Goal: Task Accomplishment & Management: Manage account settings

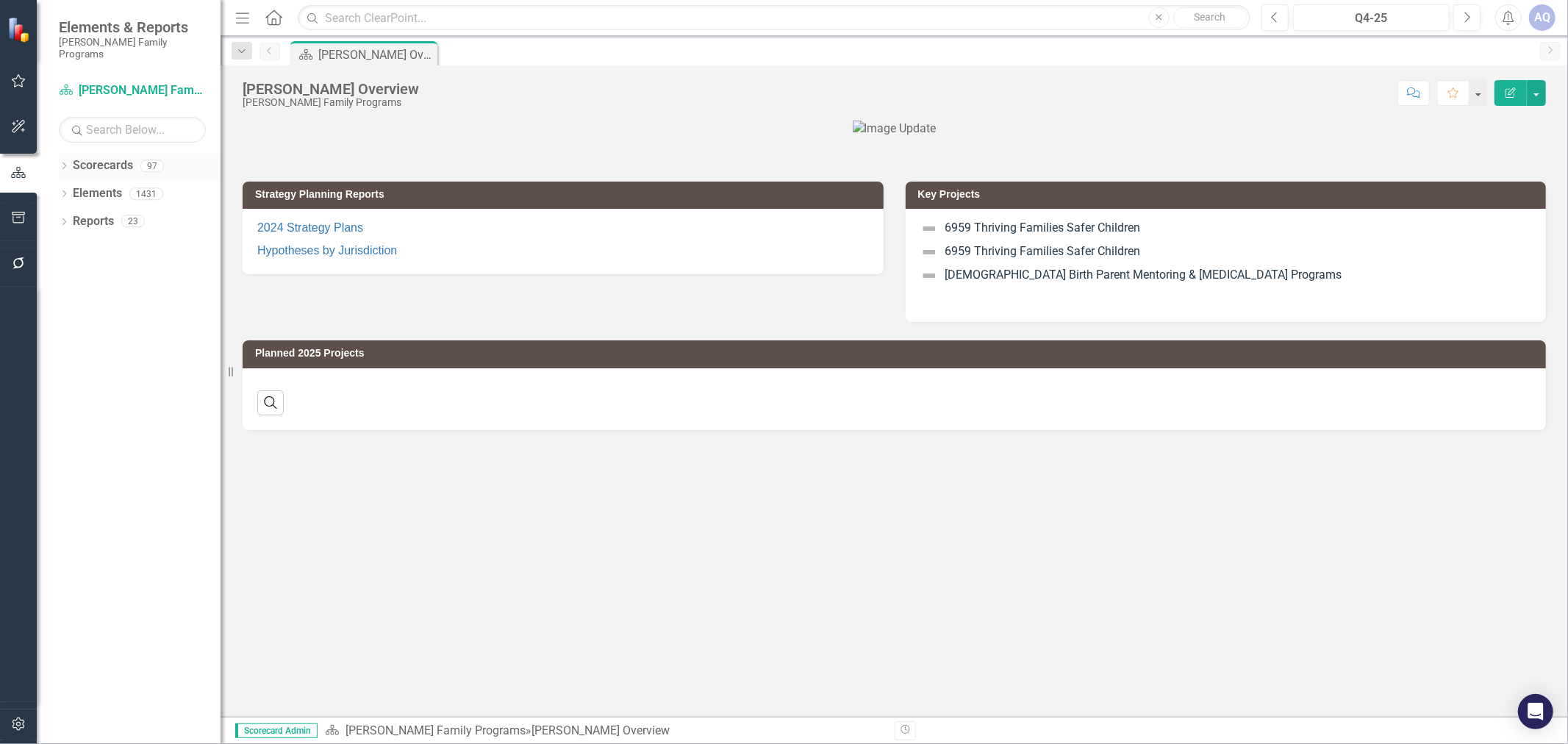
click at [64, 163] on icon "Dropdown" at bounding box center [64, 167] width 10 height 8
click at [1364, 8] on button "Q4-25" at bounding box center [1371, 17] width 156 height 27
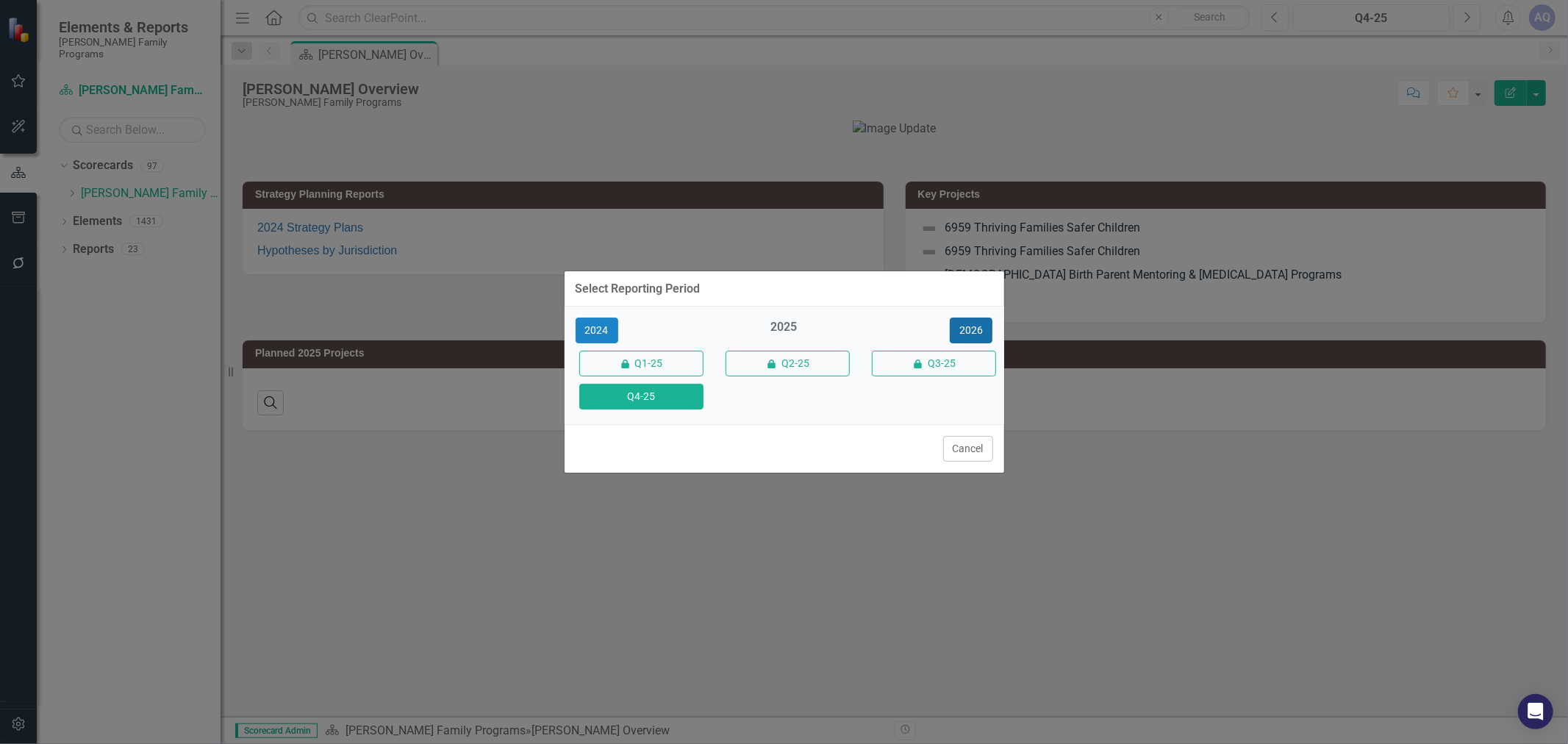
click at [972, 332] on button "2026" at bounding box center [972, 331] width 43 height 26
click at [684, 406] on button "Q4-26" at bounding box center [641, 397] width 125 height 26
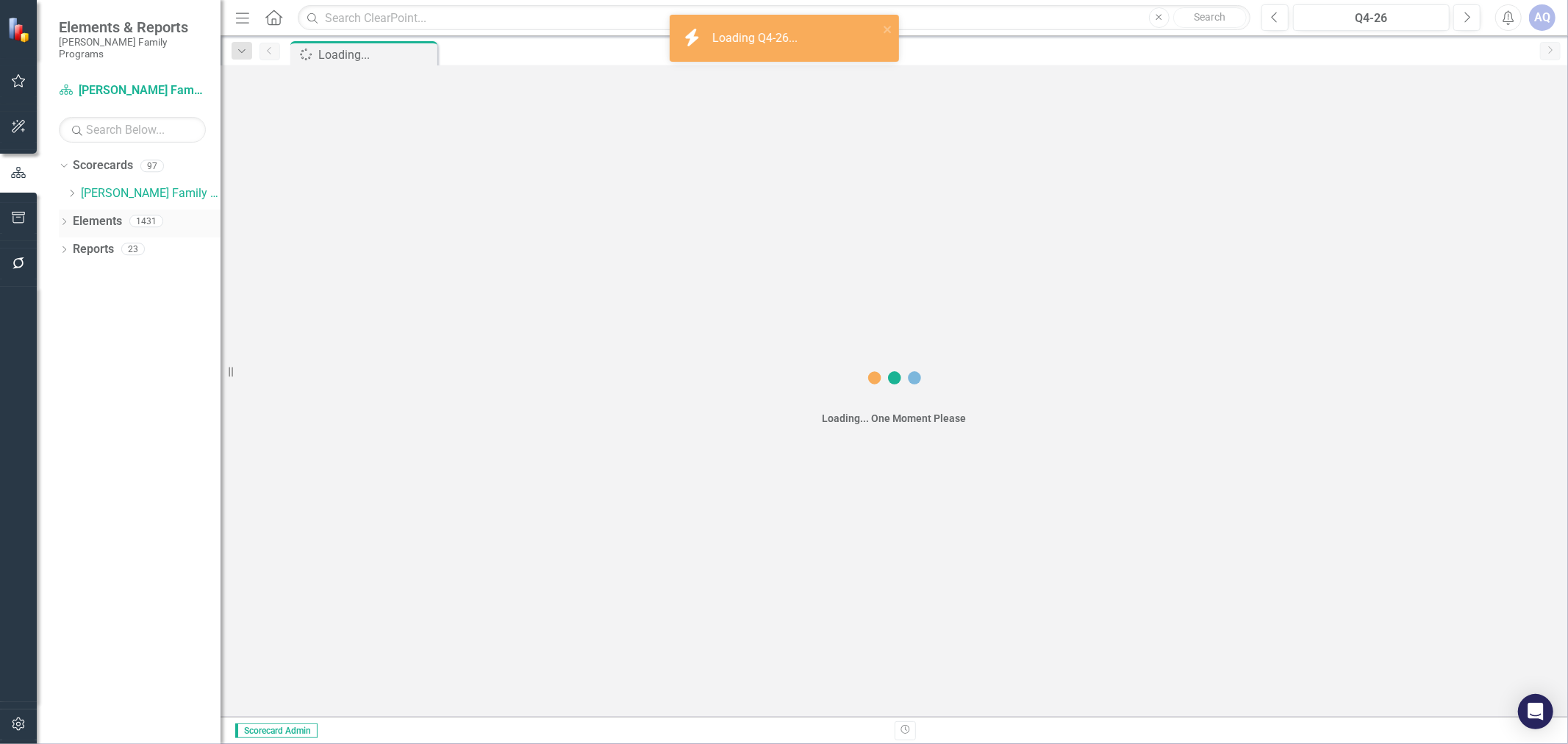
click at [70, 189] on icon "Dropdown" at bounding box center [71, 193] width 11 height 9
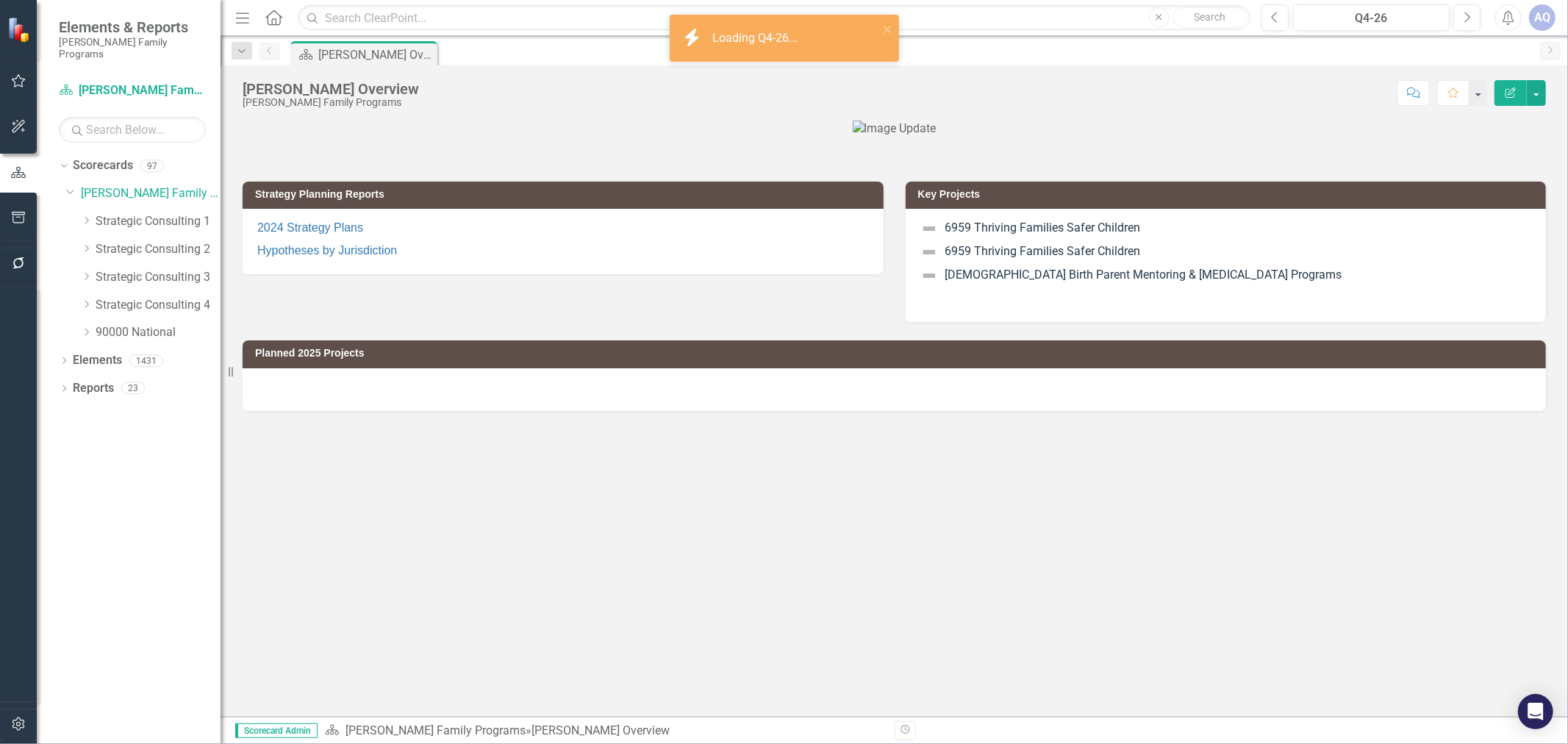
click at [85, 328] on icon "Dropdown" at bounding box center [86, 332] width 11 height 9
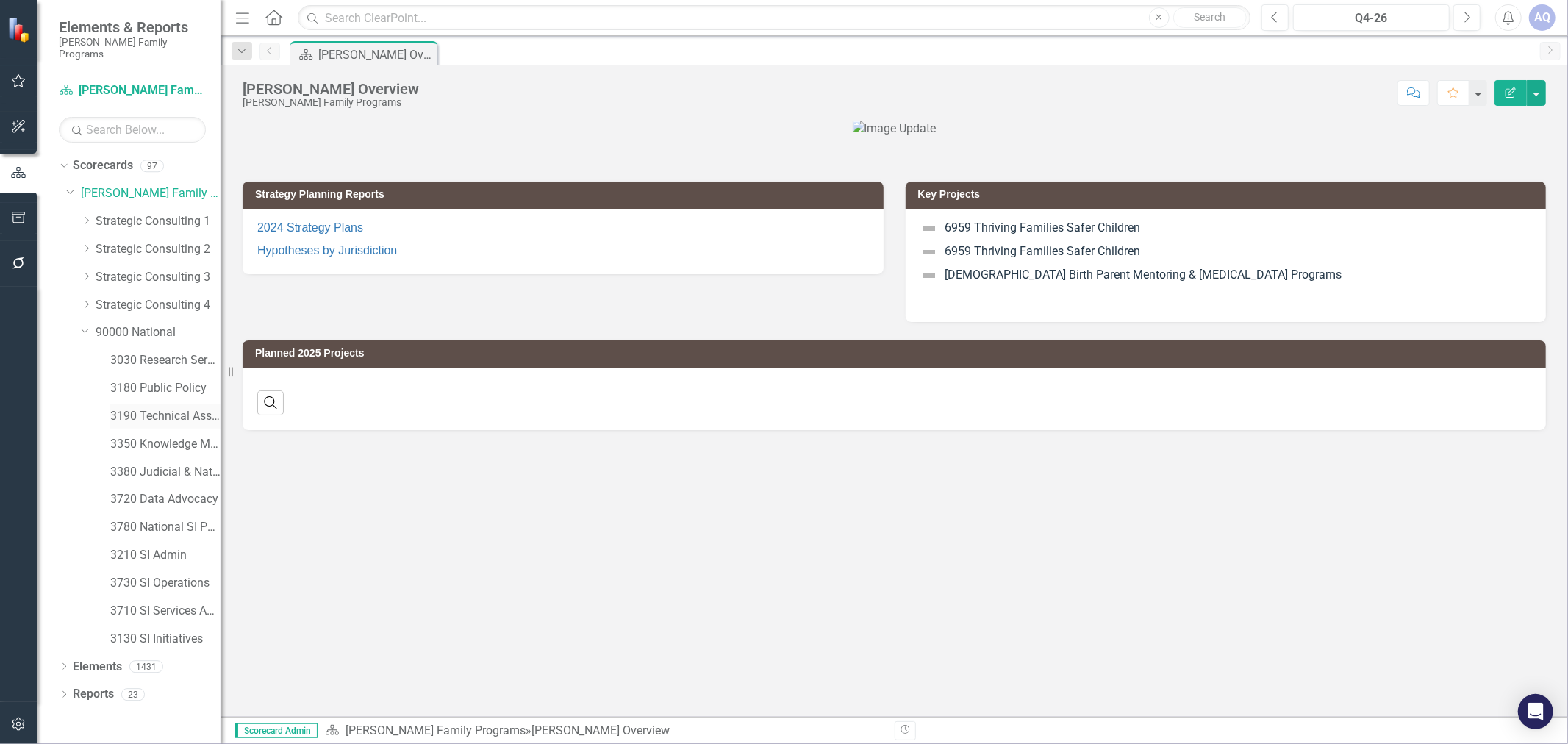
click at [171, 412] on link "3190 Technical Assistance Unit" at bounding box center [165, 417] width 110 height 17
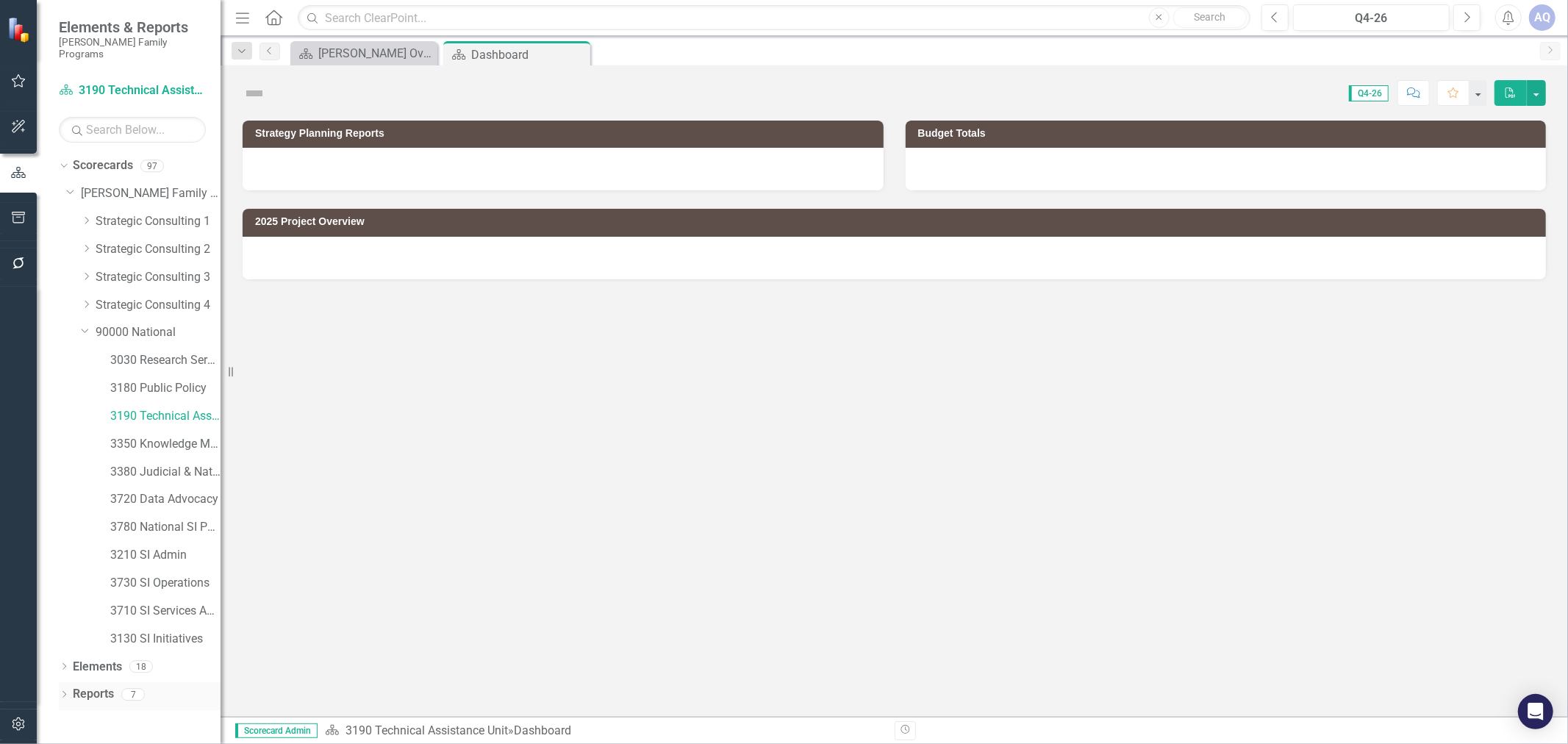
click at [64, 692] on icon "Dropdown" at bounding box center [64, 695] width 10 height 8
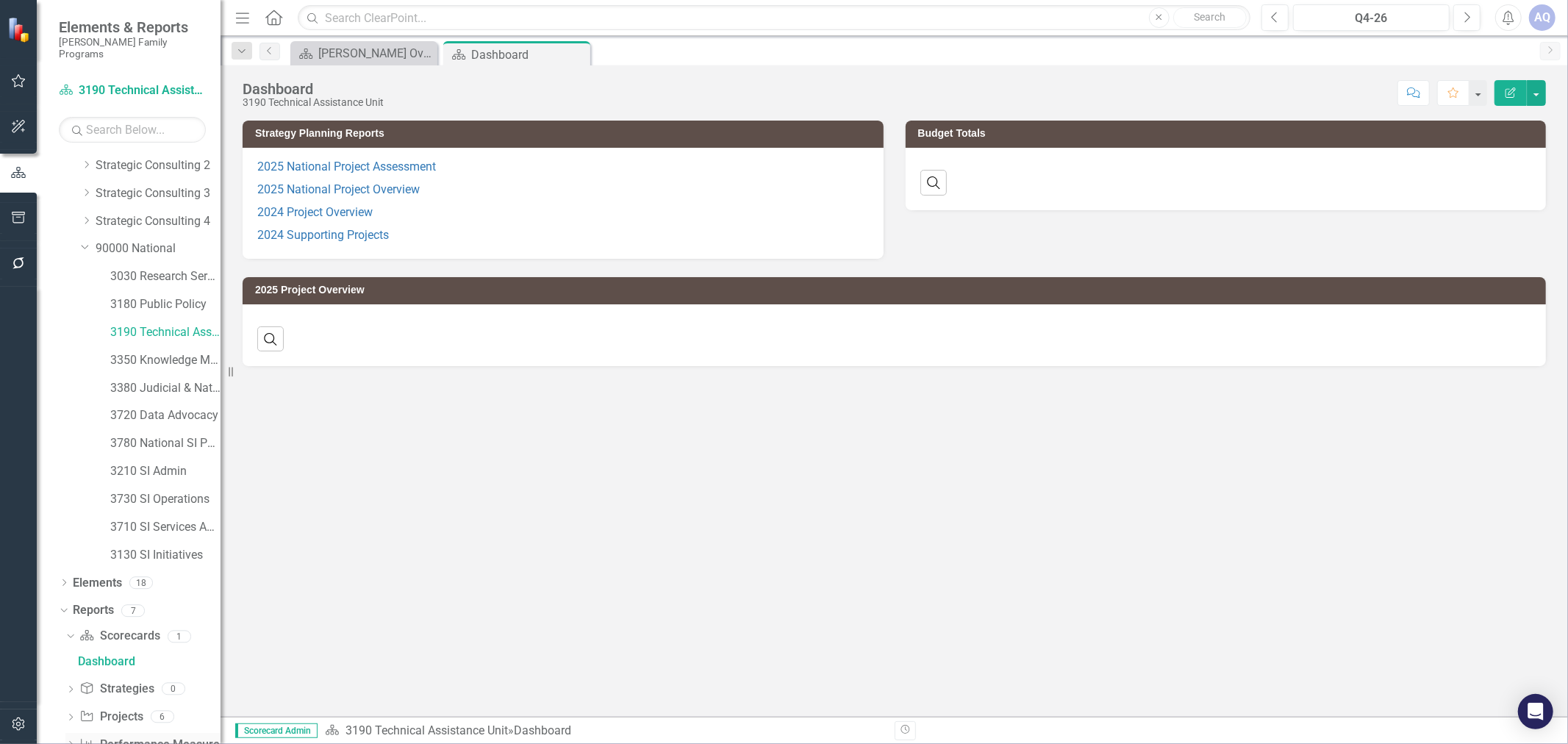
scroll to position [111, 0]
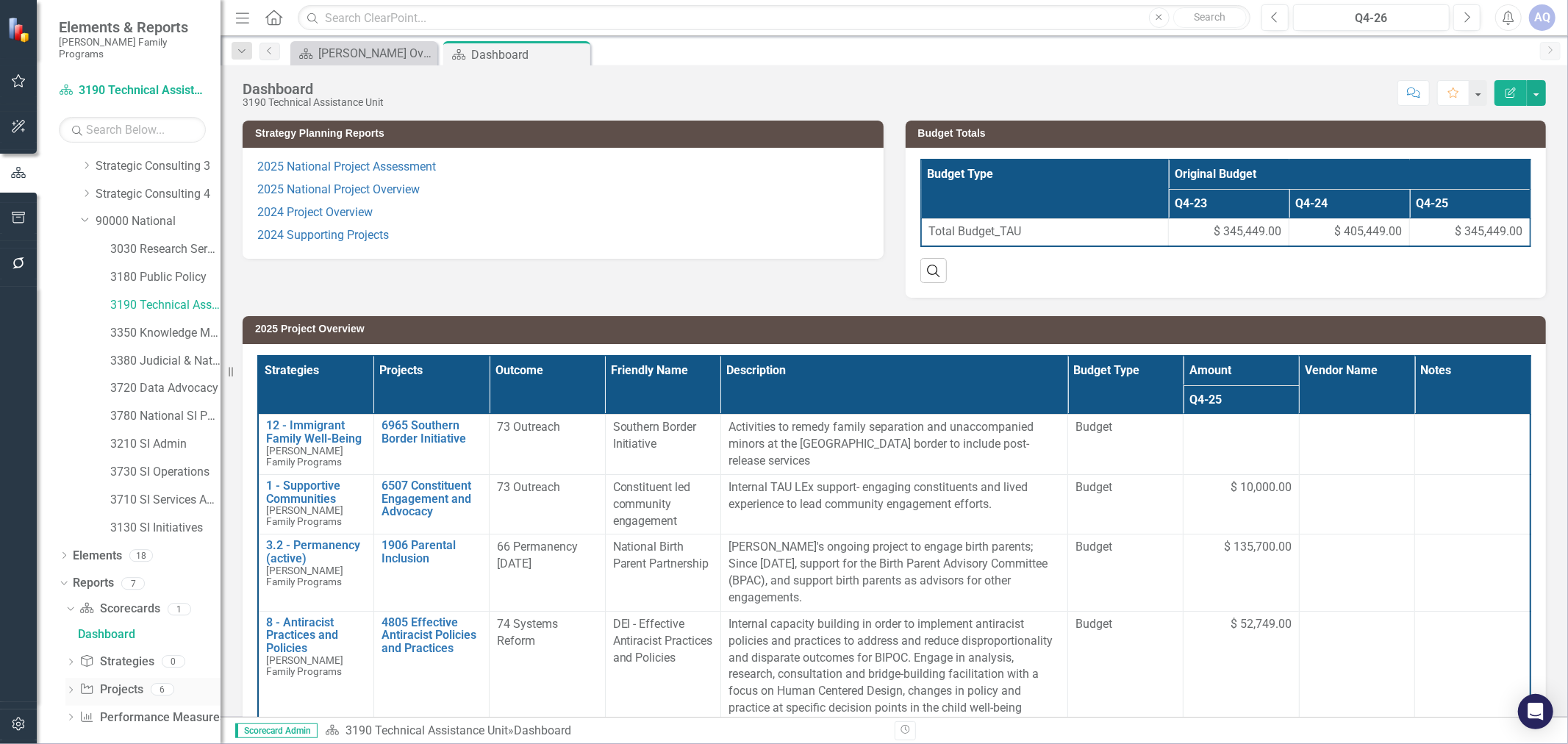
click at [74, 687] on icon "Dropdown" at bounding box center [70, 691] width 10 height 8
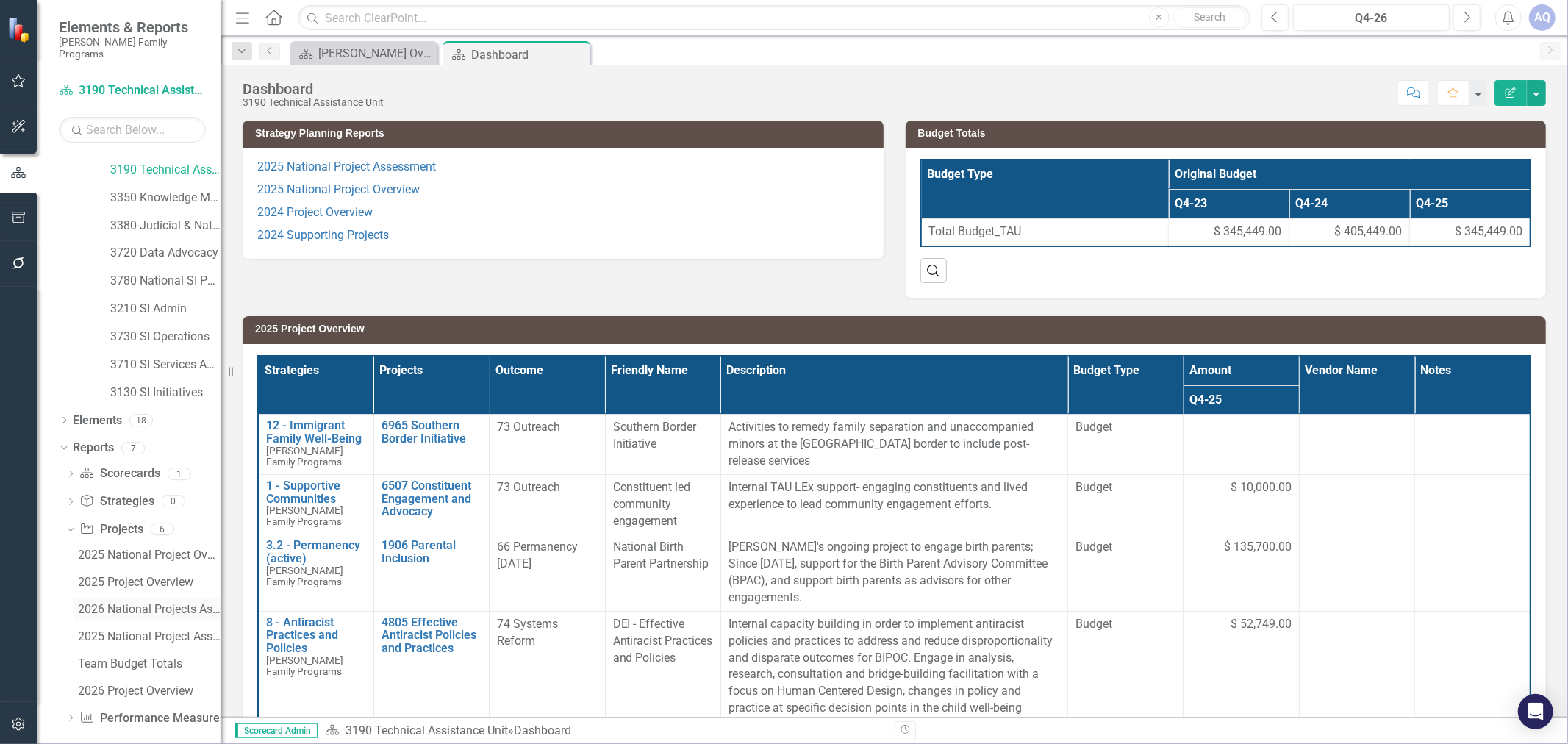
click at [151, 603] on div "2026 National Projects Assessment" at bounding box center [149, 609] width 143 height 13
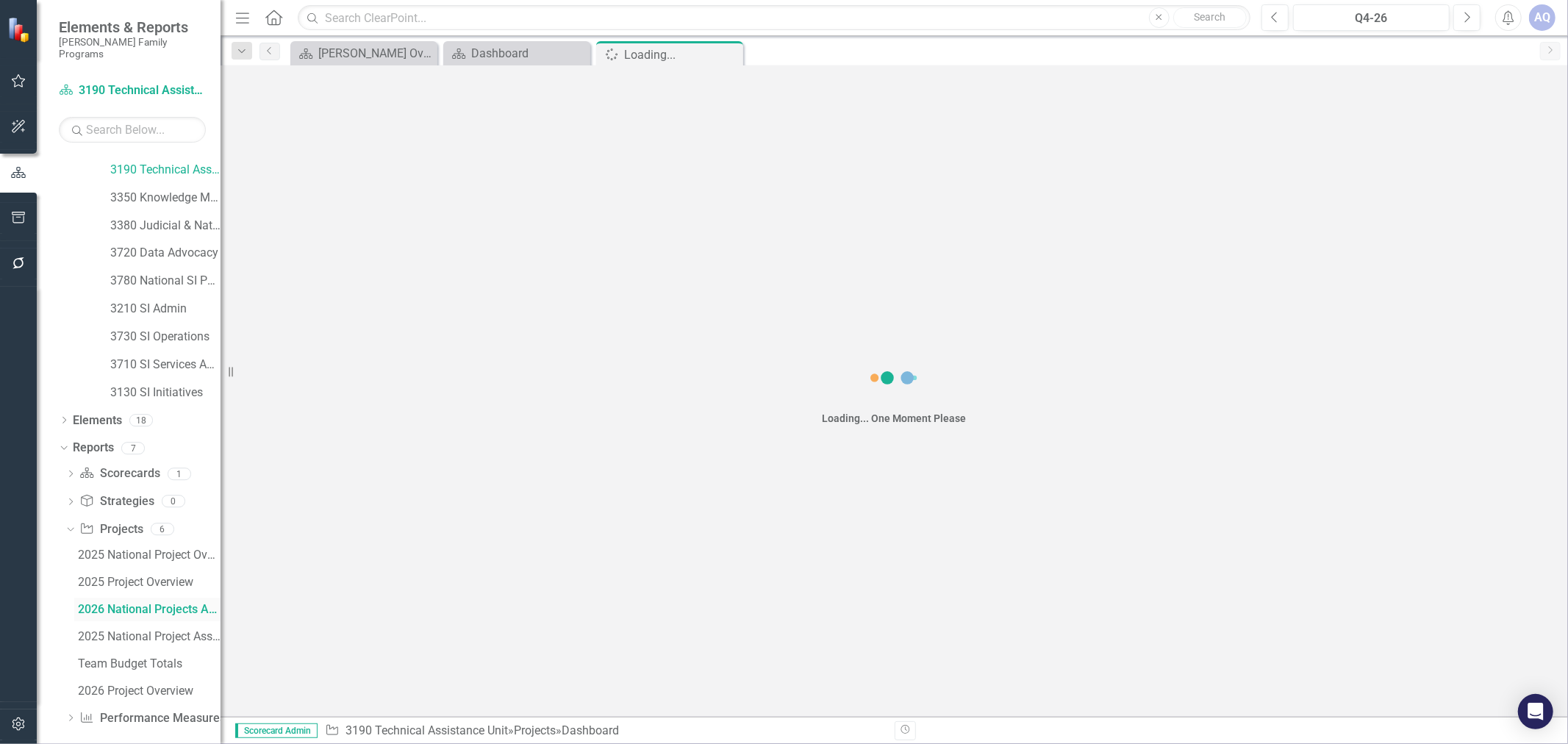
scroll to position [112, 0]
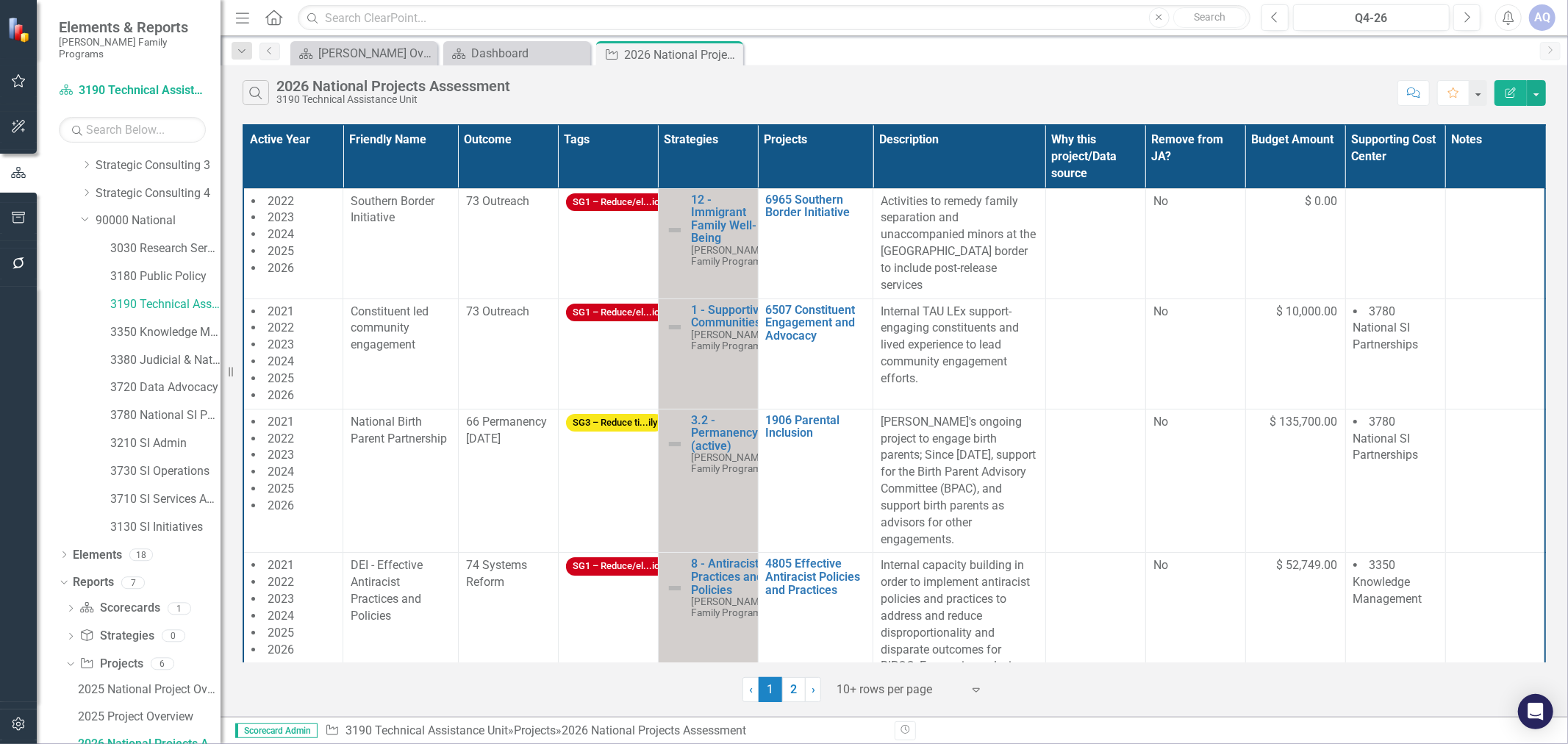
click at [894, 684] on div at bounding box center [899, 690] width 125 height 20
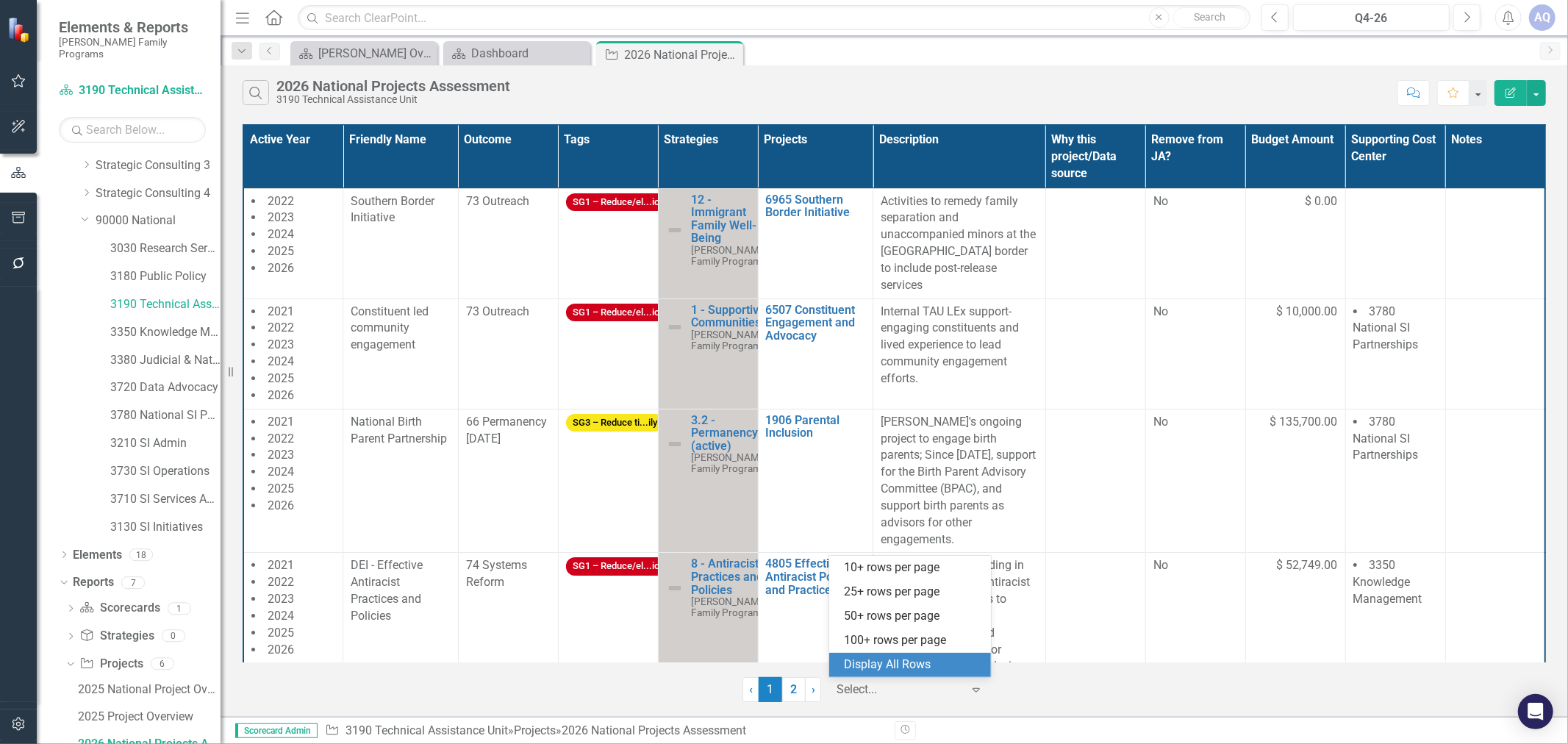
click at [908, 658] on div "Display All Rows" at bounding box center [912, 665] width 138 height 17
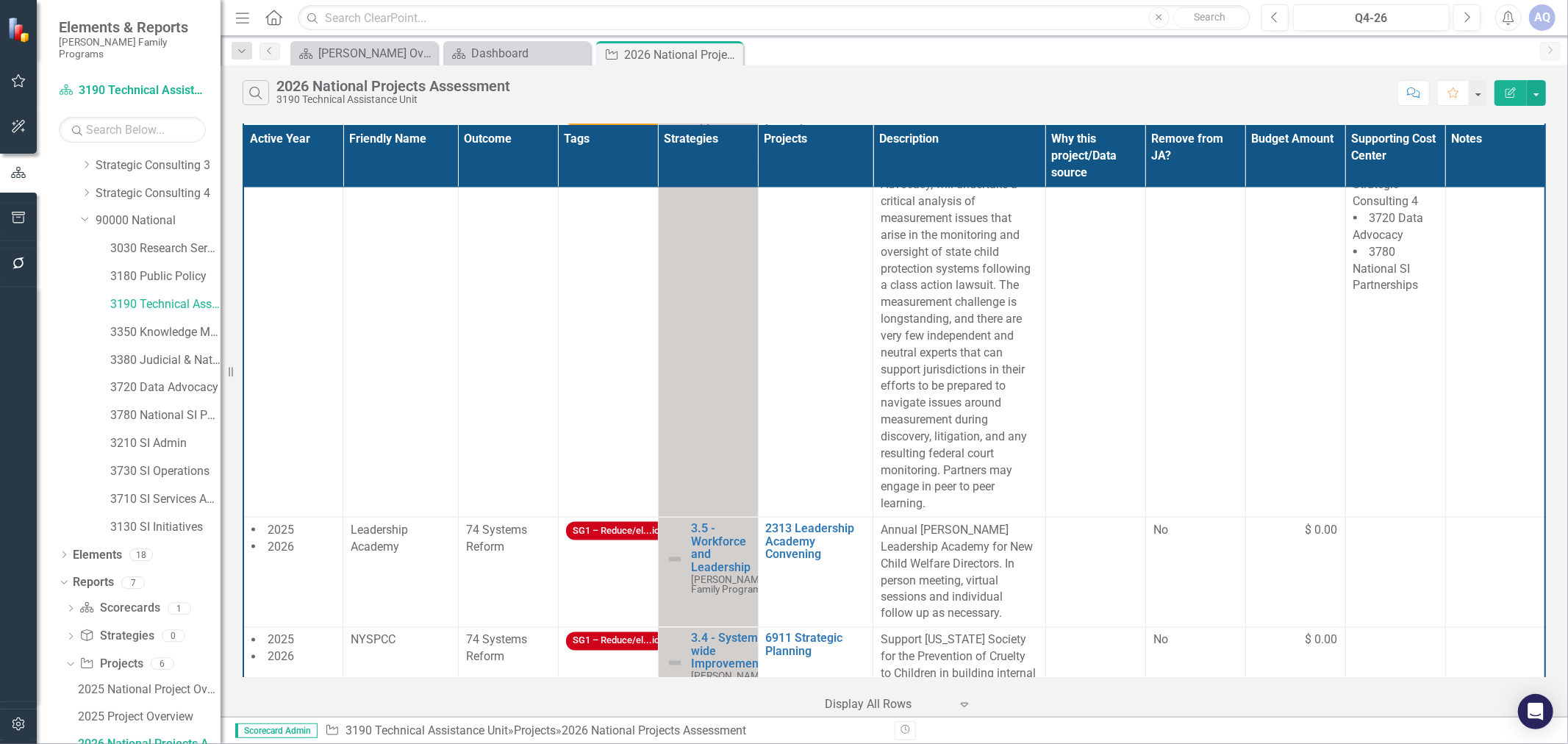
scroll to position [1951, 0]
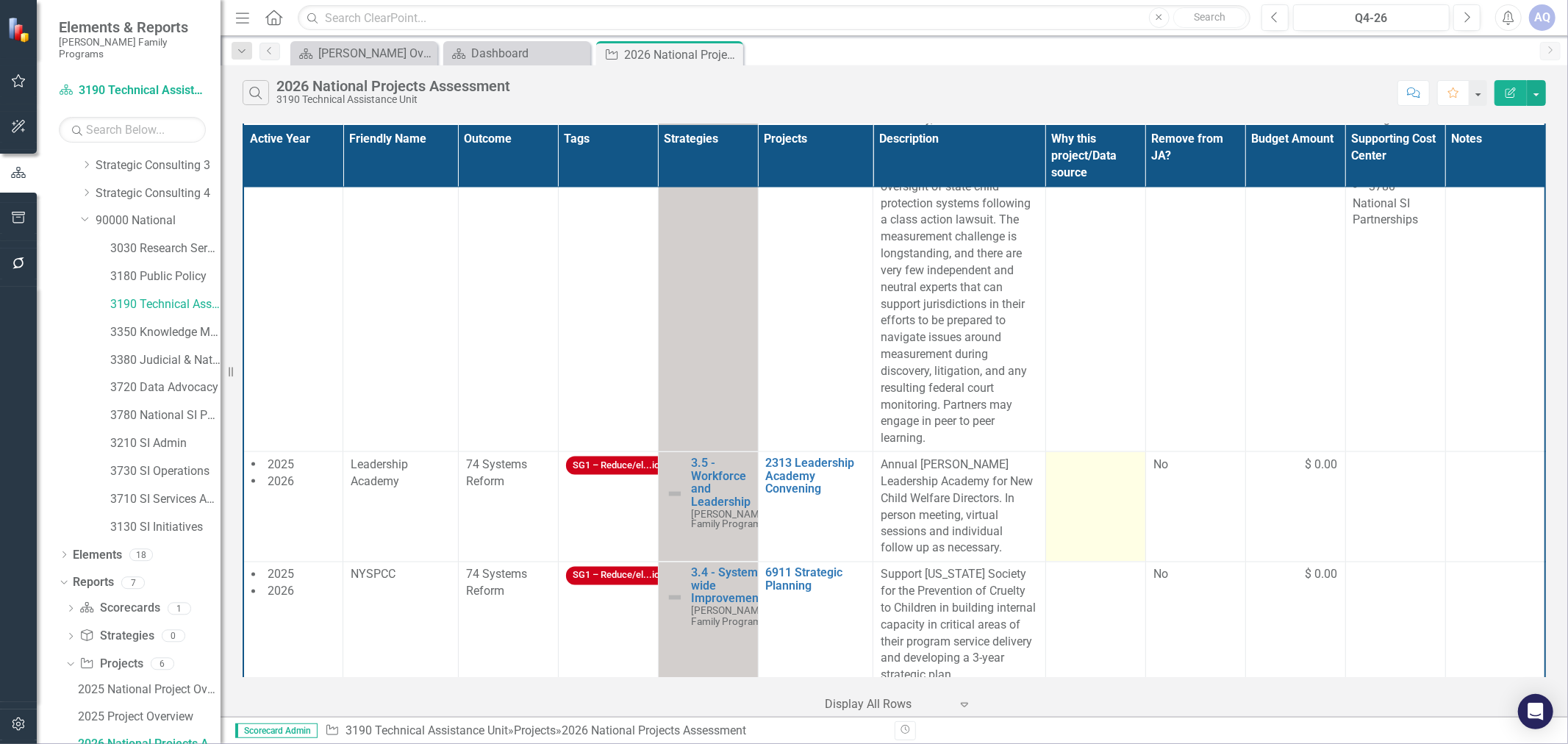
click at [1092, 497] on td at bounding box center [1095, 507] width 100 height 110
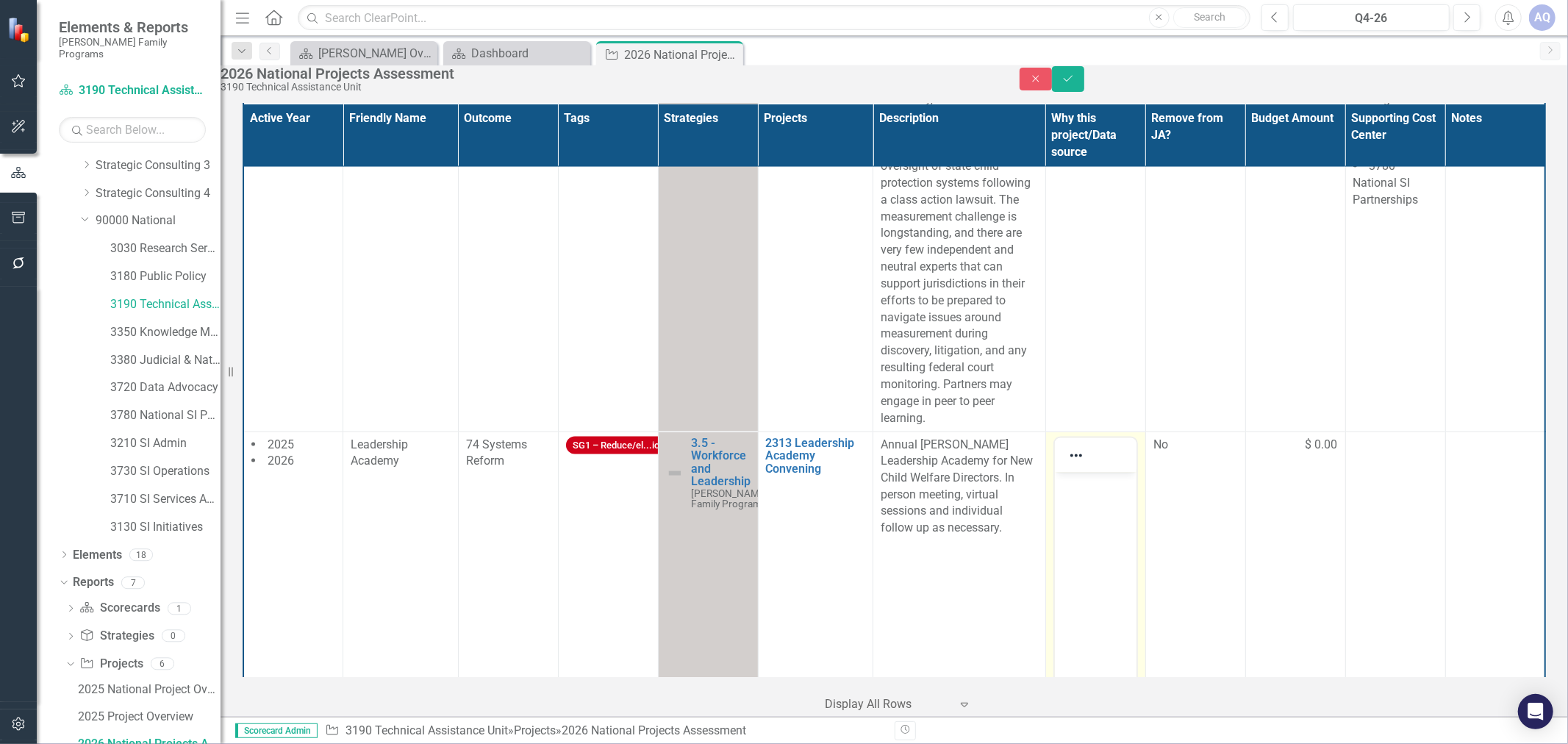
scroll to position [0, 0]
click at [1101, 503] on body "Rich Text Area. Press ALT-0 for help." at bounding box center [1095, 582] width 82 height 221
click at [1101, 560] on body "Rich Text Area. Press ALT-0 for help." at bounding box center [1095, 582] width 82 height 221
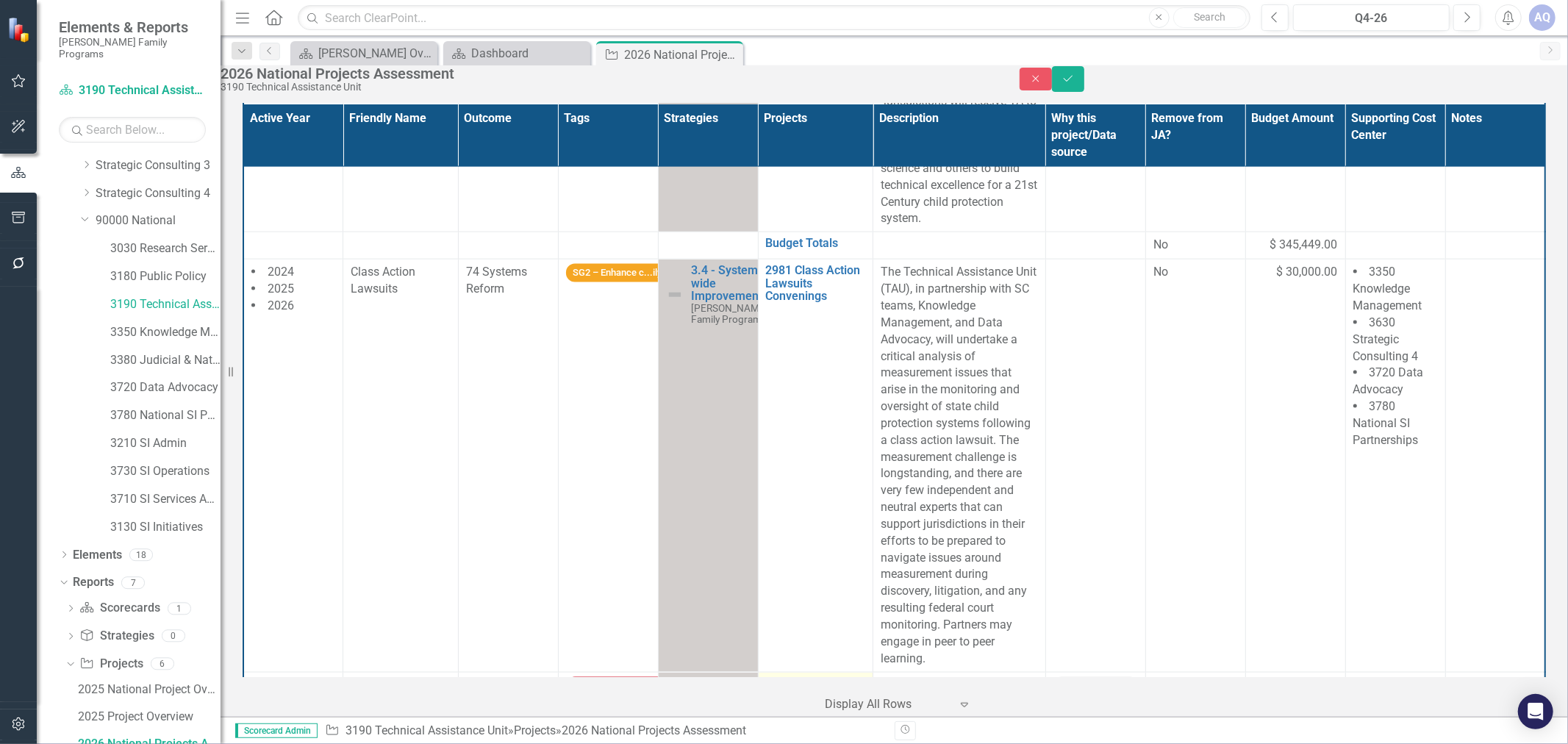
scroll to position [1550, 0]
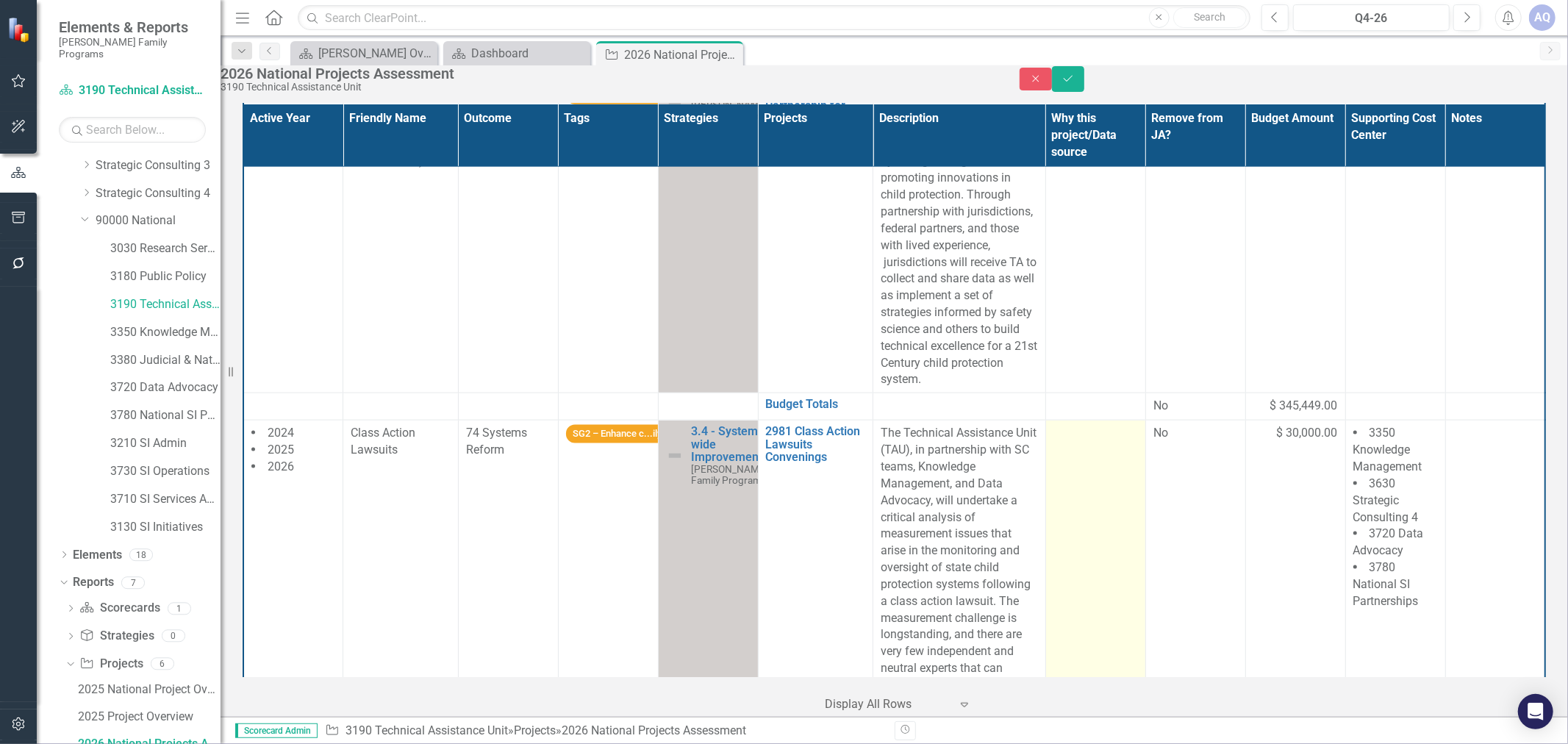
click at [1106, 528] on td at bounding box center [1095, 627] width 100 height 412
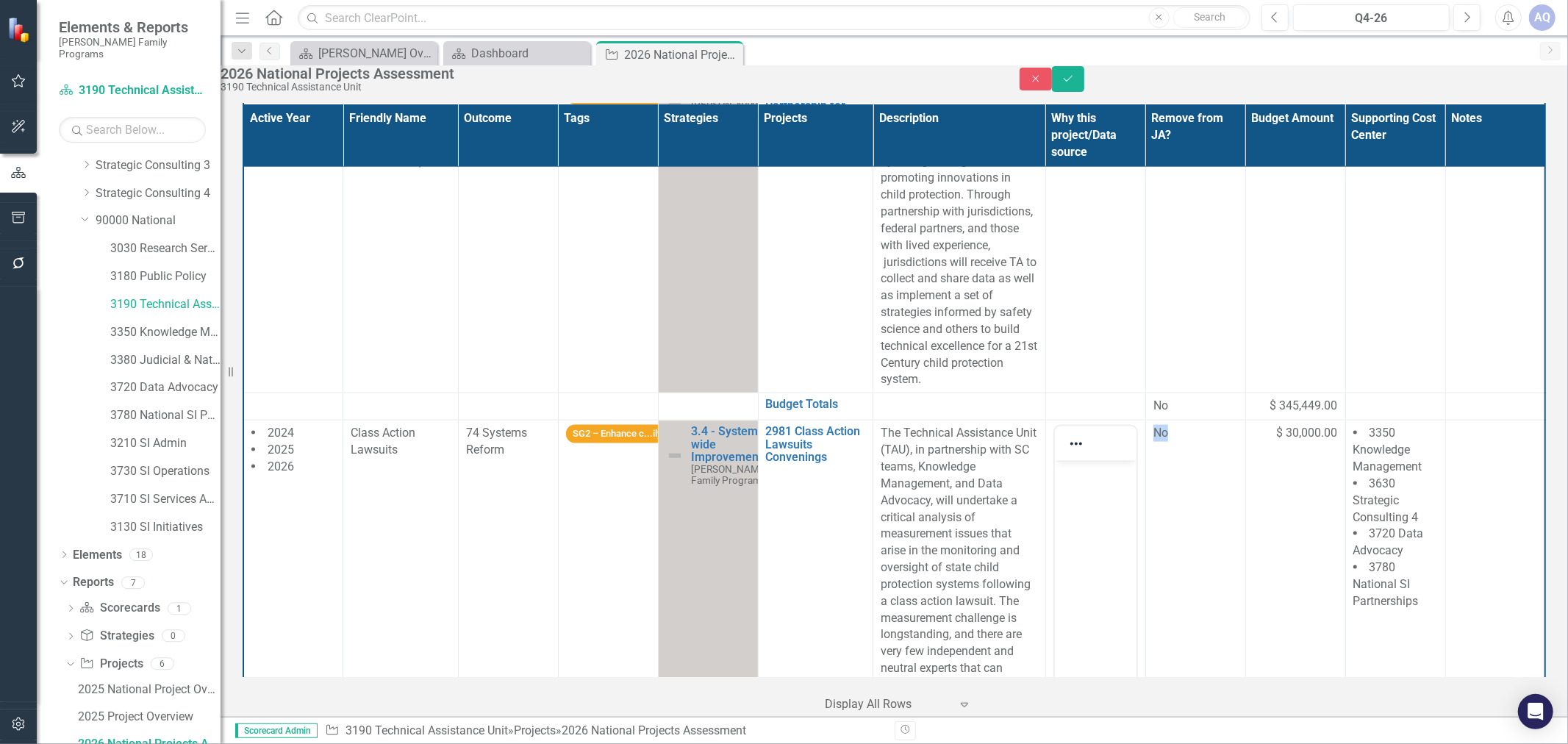
scroll to position [0, 0]
click at [1095, 498] on body "Rich Text Area. Press ALT-0 for help." at bounding box center [1095, 571] width 82 height 221
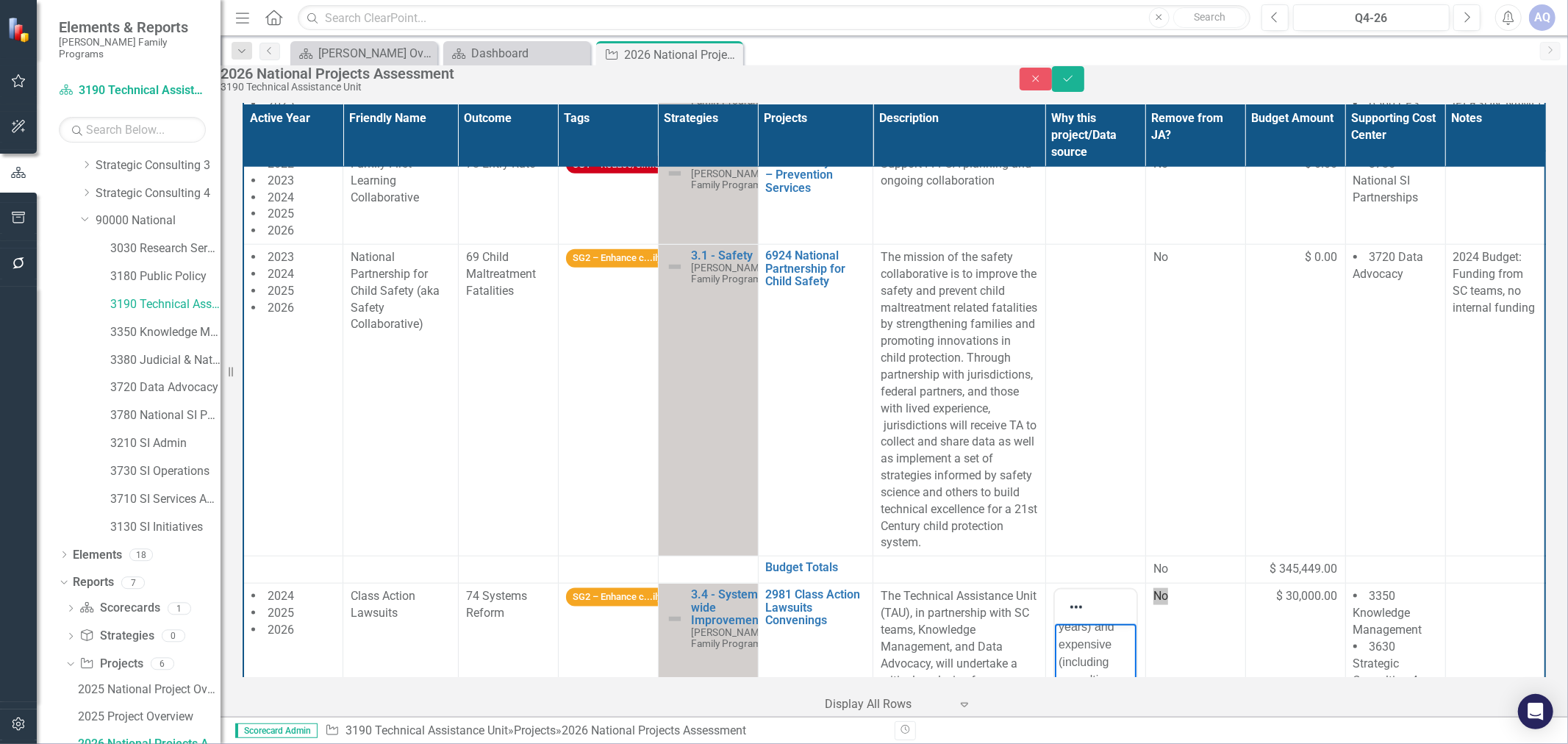
scroll to position [1060, 0]
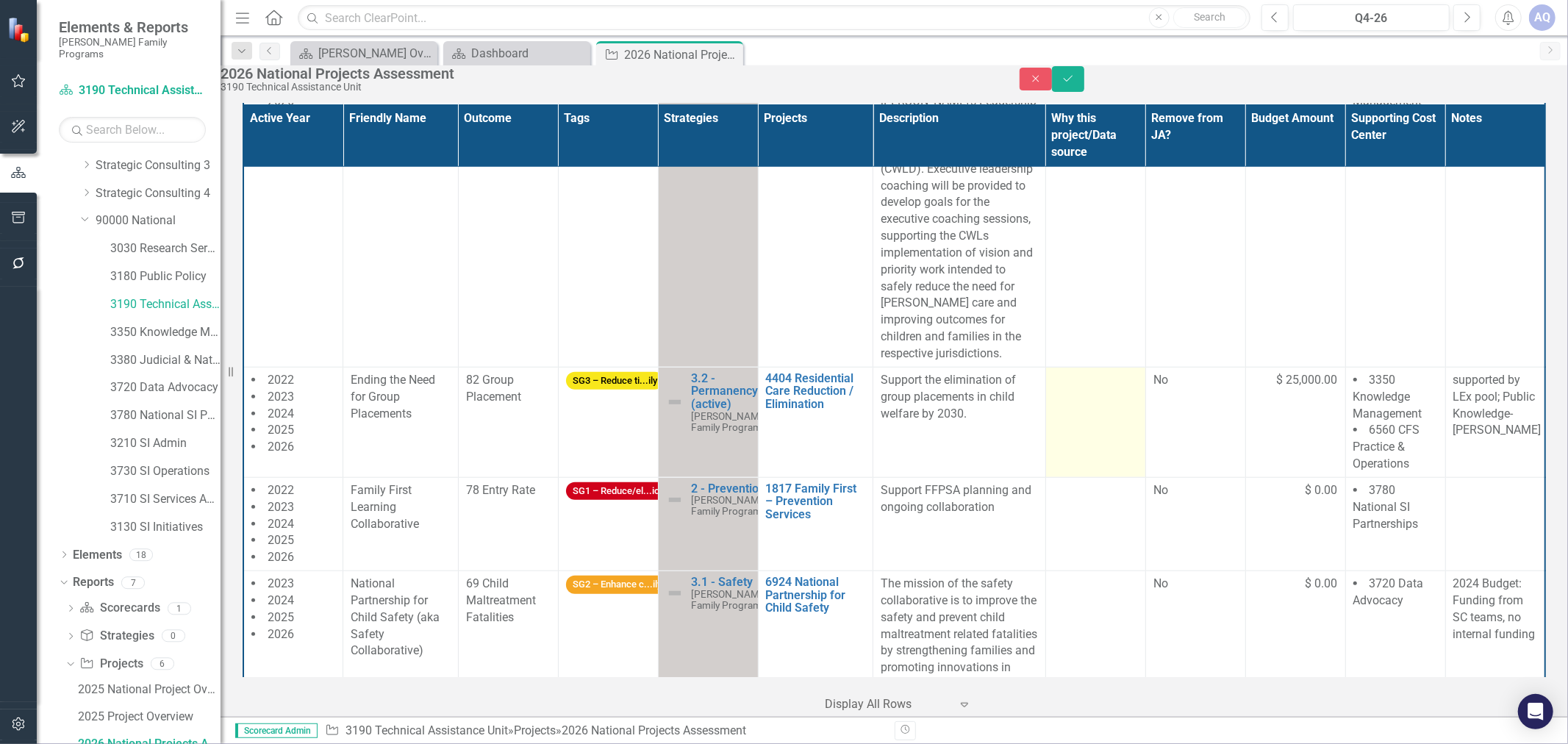
click at [1063, 414] on td at bounding box center [1095, 422] width 100 height 110
click at [1063, 413] on td at bounding box center [1095, 422] width 100 height 110
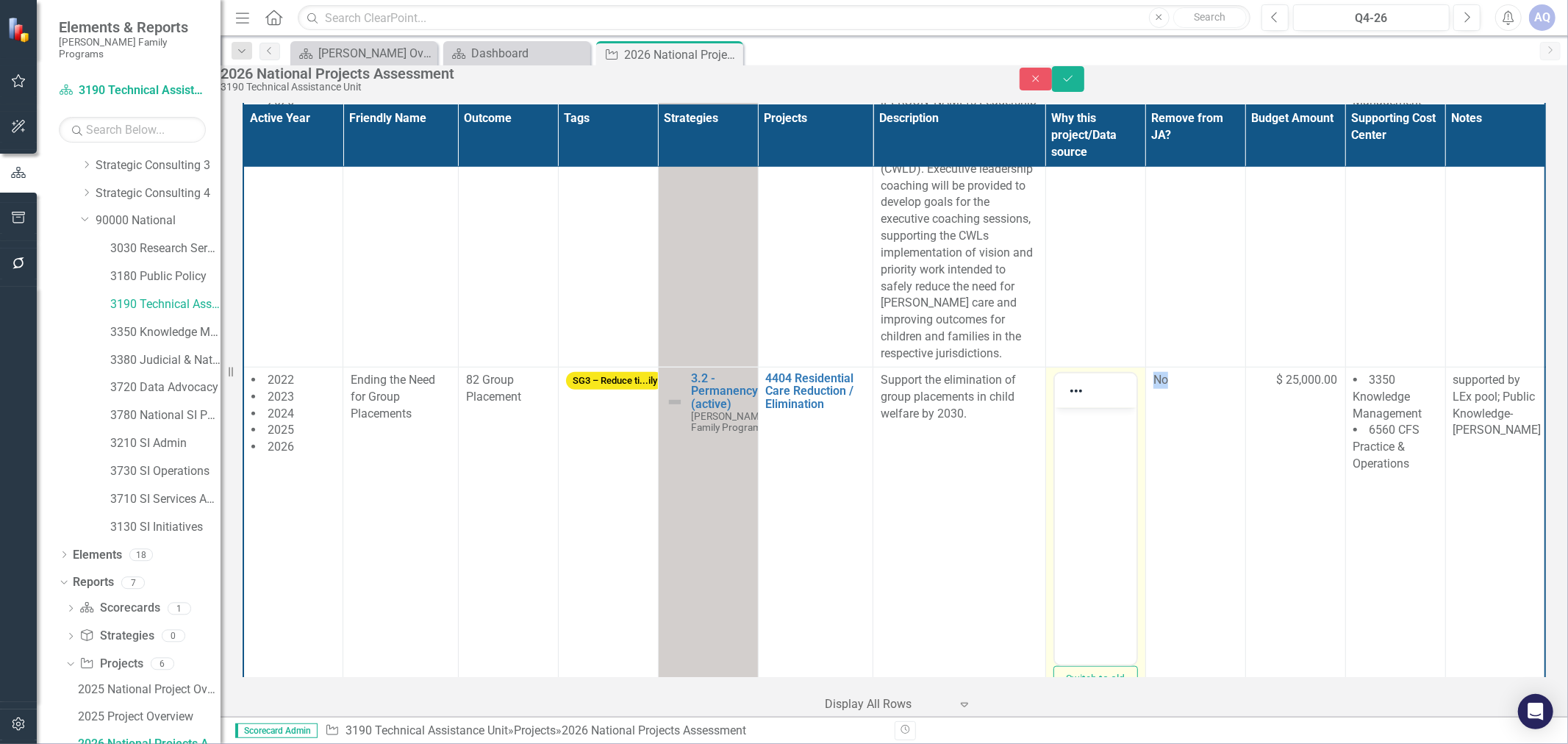
scroll to position [0, 0]
click at [1084, 421] on p "Rich Text Area. Press ALT-0 for help." at bounding box center [1095, 419] width 74 height 18
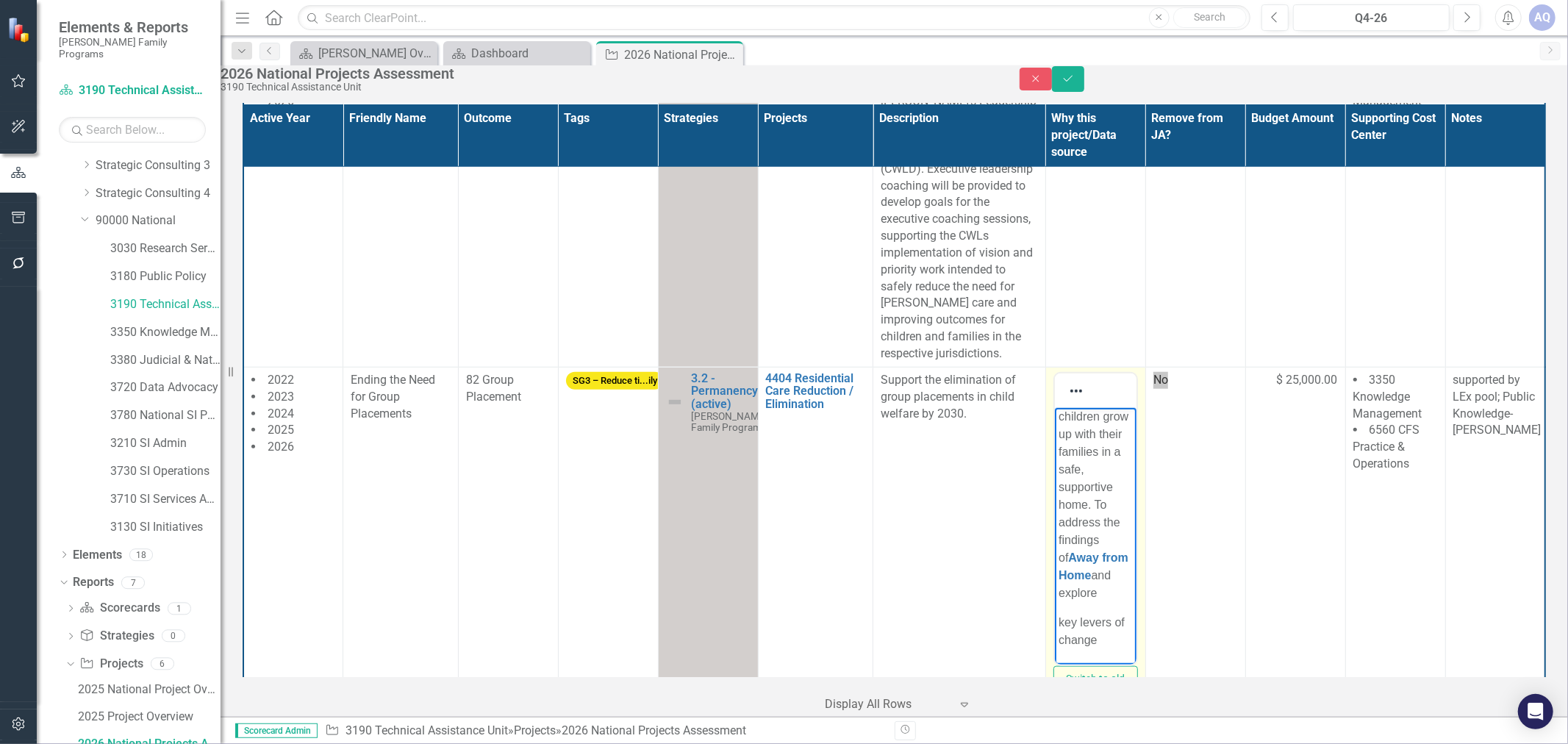
click at [1094, 630] on body "Ending the Need for Group Placements is a collective effort by the [PERSON_NAME…" at bounding box center [1095, 384] width 82 height 560
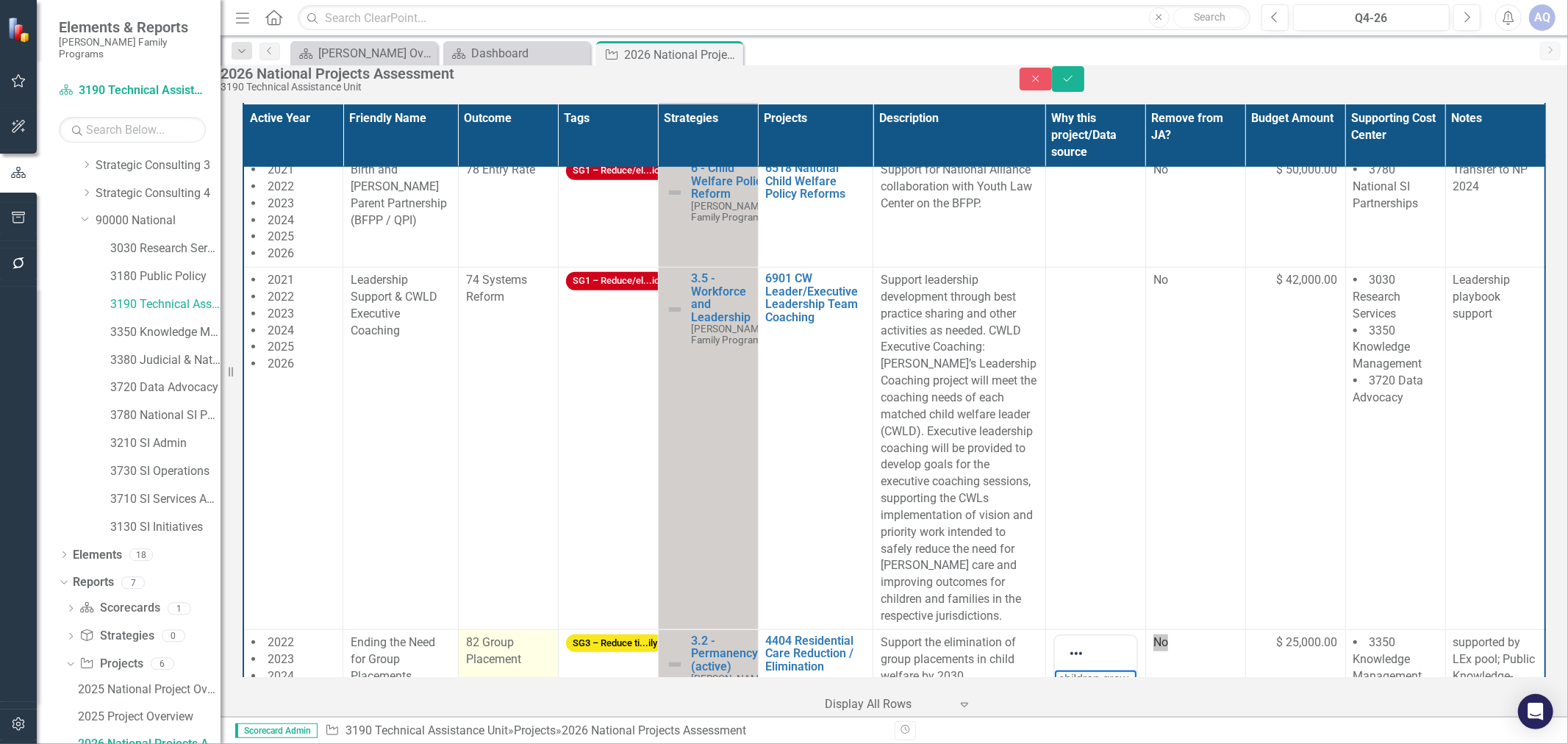
scroll to position [651, 0]
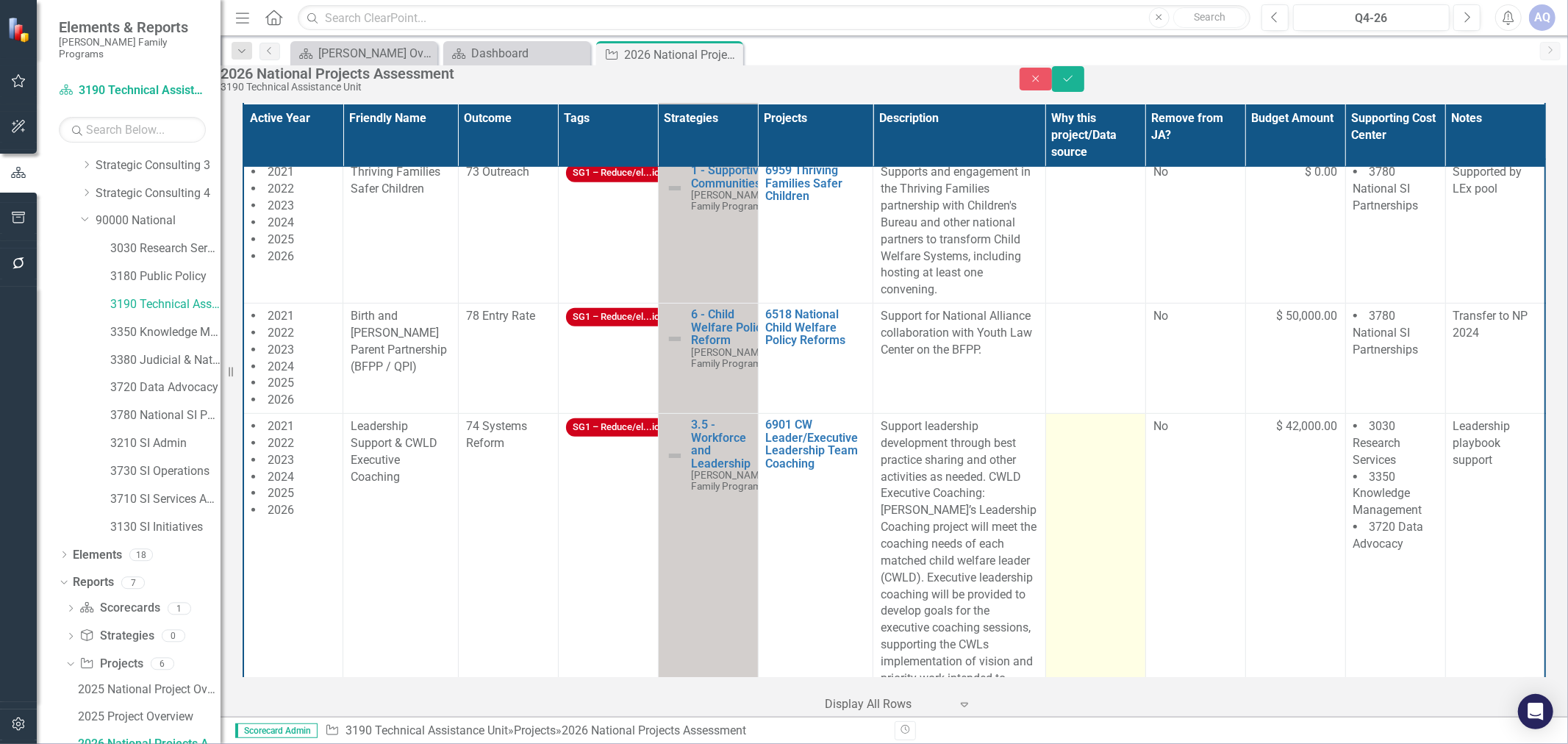
click at [1077, 495] on td at bounding box center [1095, 595] width 100 height 363
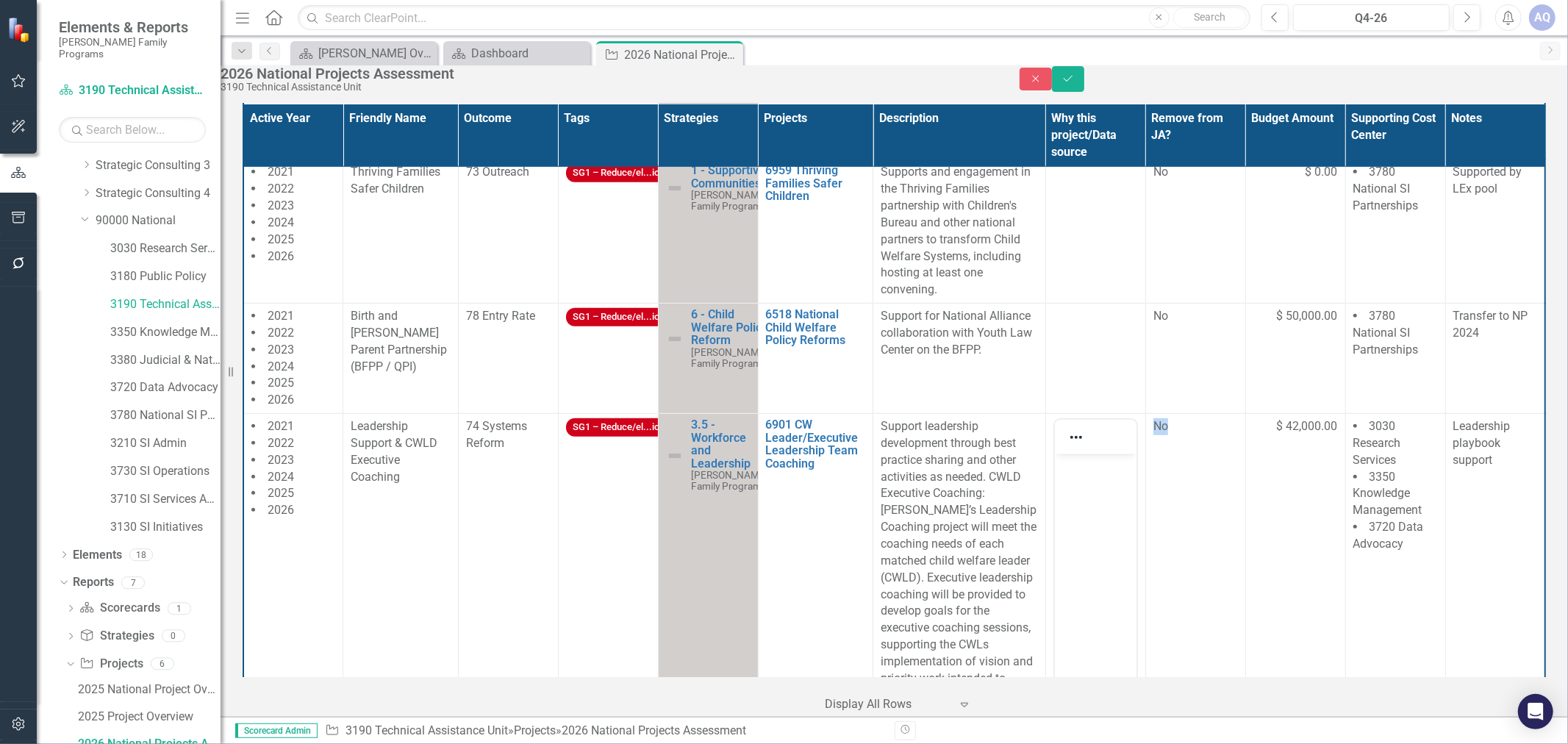
scroll to position [0, 0]
click at [1099, 507] on body "Rich Text Area. Press ALT-0 for help." at bounding box center [1095, 564] width 82 height 221
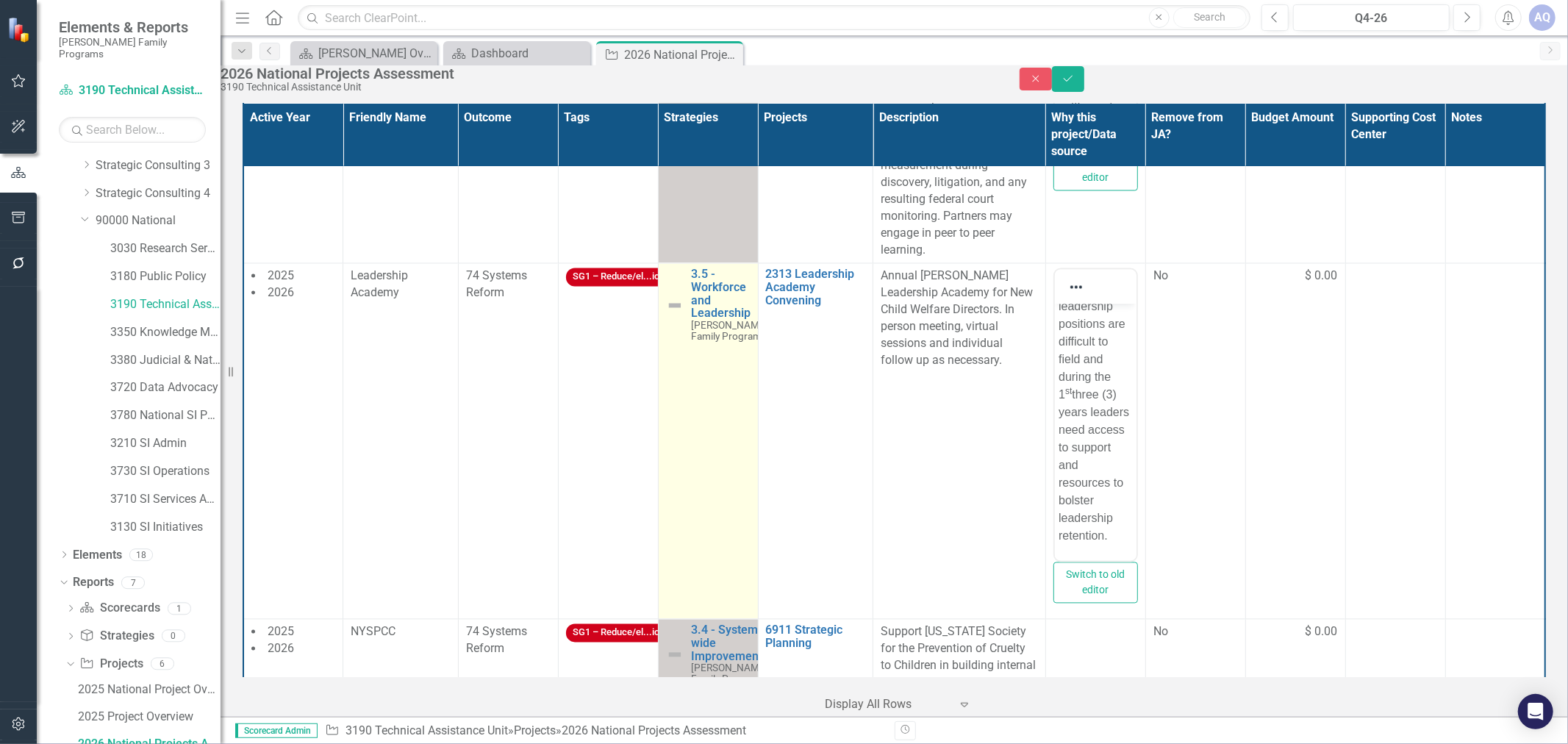
scroll to position [2457, 0]
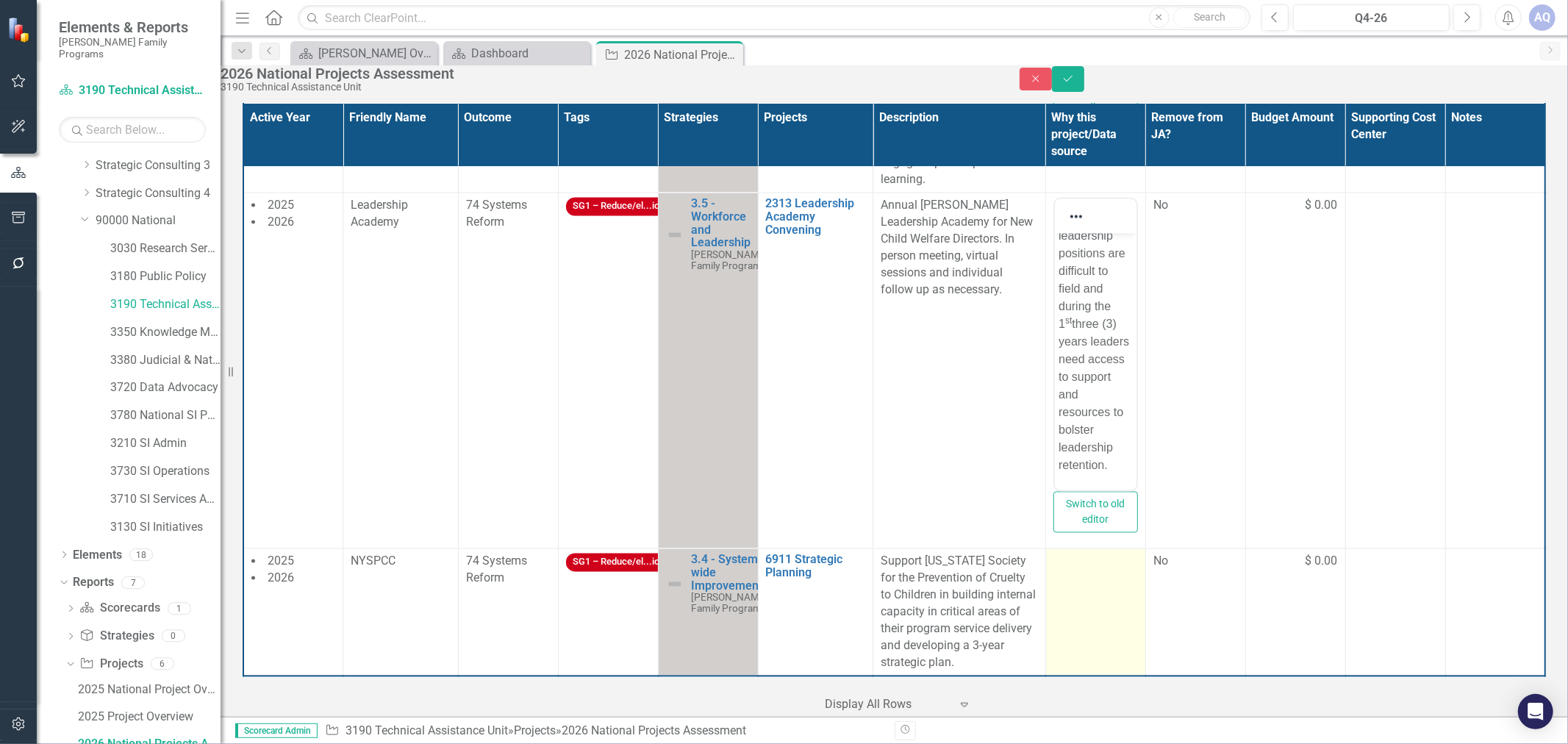
click at [1105, 614] on td at bounding box center [1095, 613] width 100 height 127
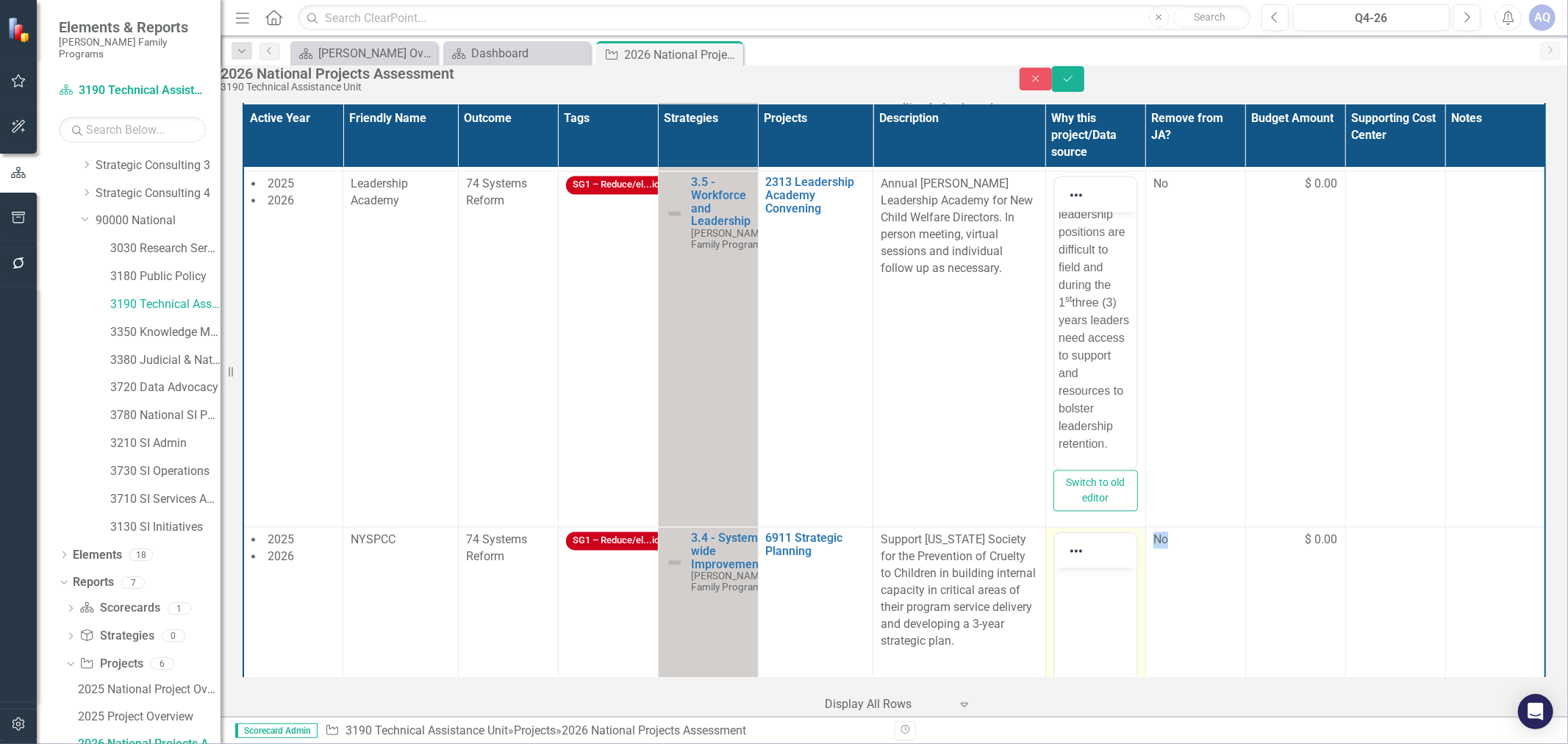
scroll to position [0, 0]
click at [1109, 599] on body "Rich Text Area. Press ALT-0 for help." at bounding box center [1095, 678] width 82 height 221
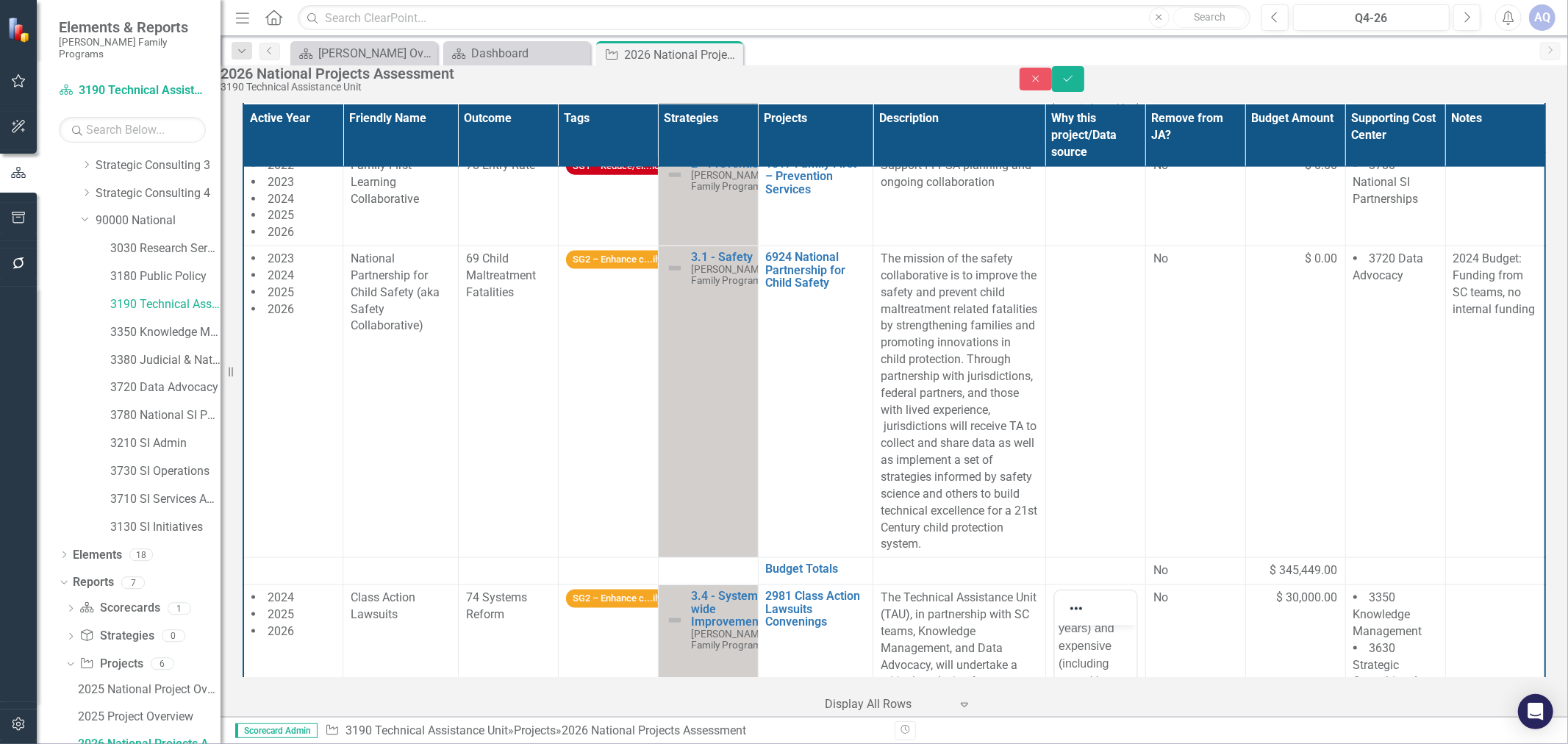
scroll to position [1386, 0]
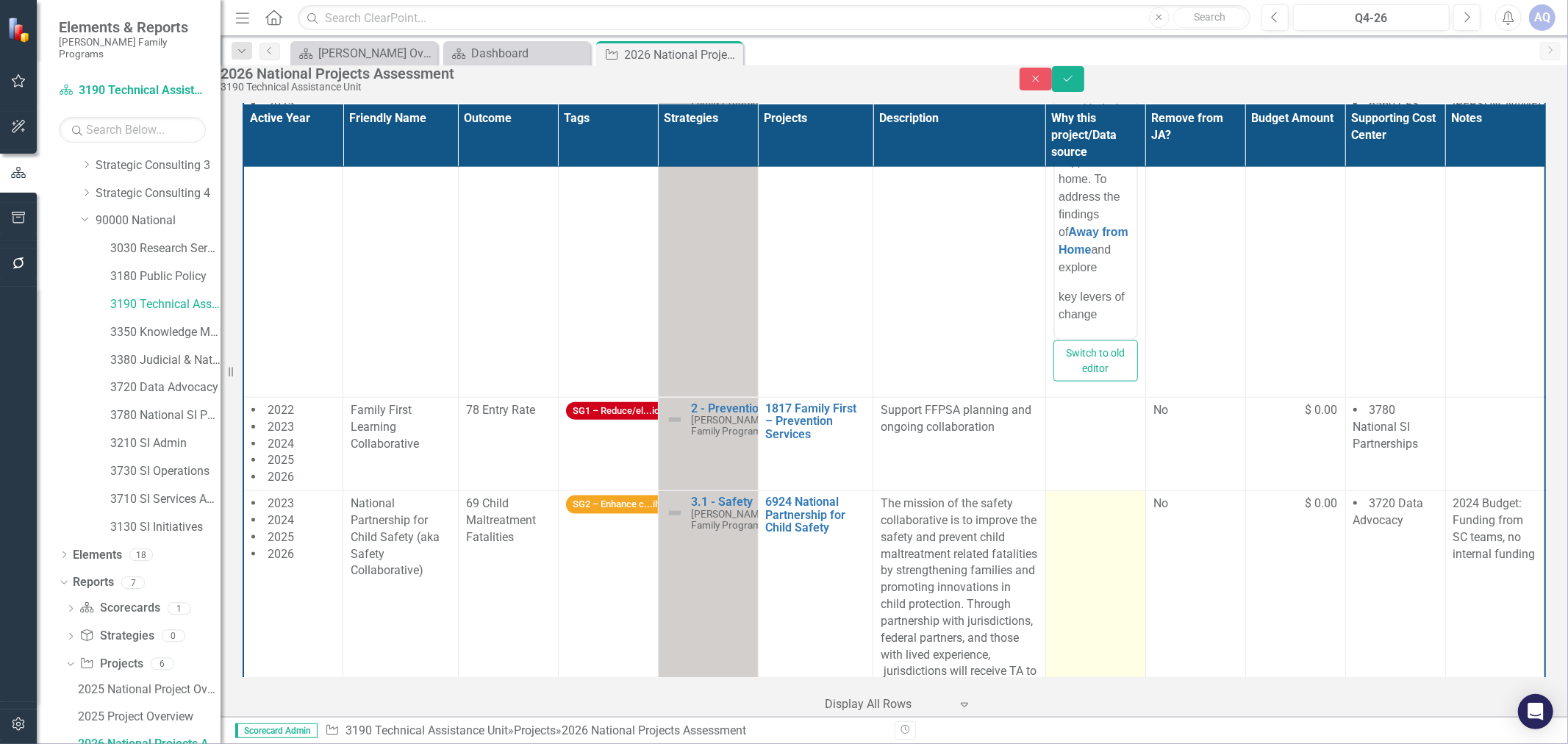
click at [1092, 572] on td at bounding box center [1095, 647] width 100 height 312
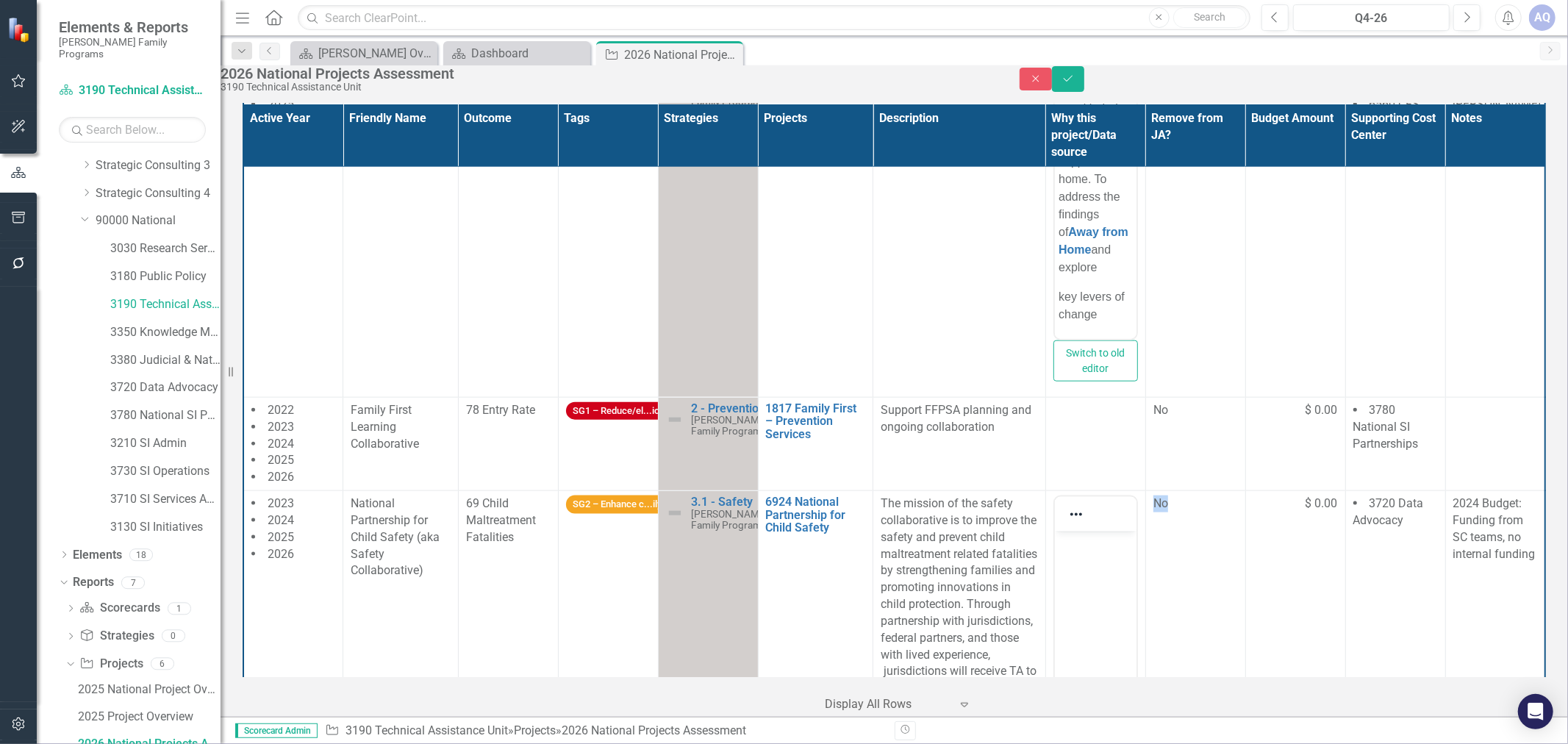
scroll to position [0, 0]
click at [1096, 578] on body "Rich Text Area. Press ALT-0 for help." at bounding box center [1095, 641] width 82 height 221
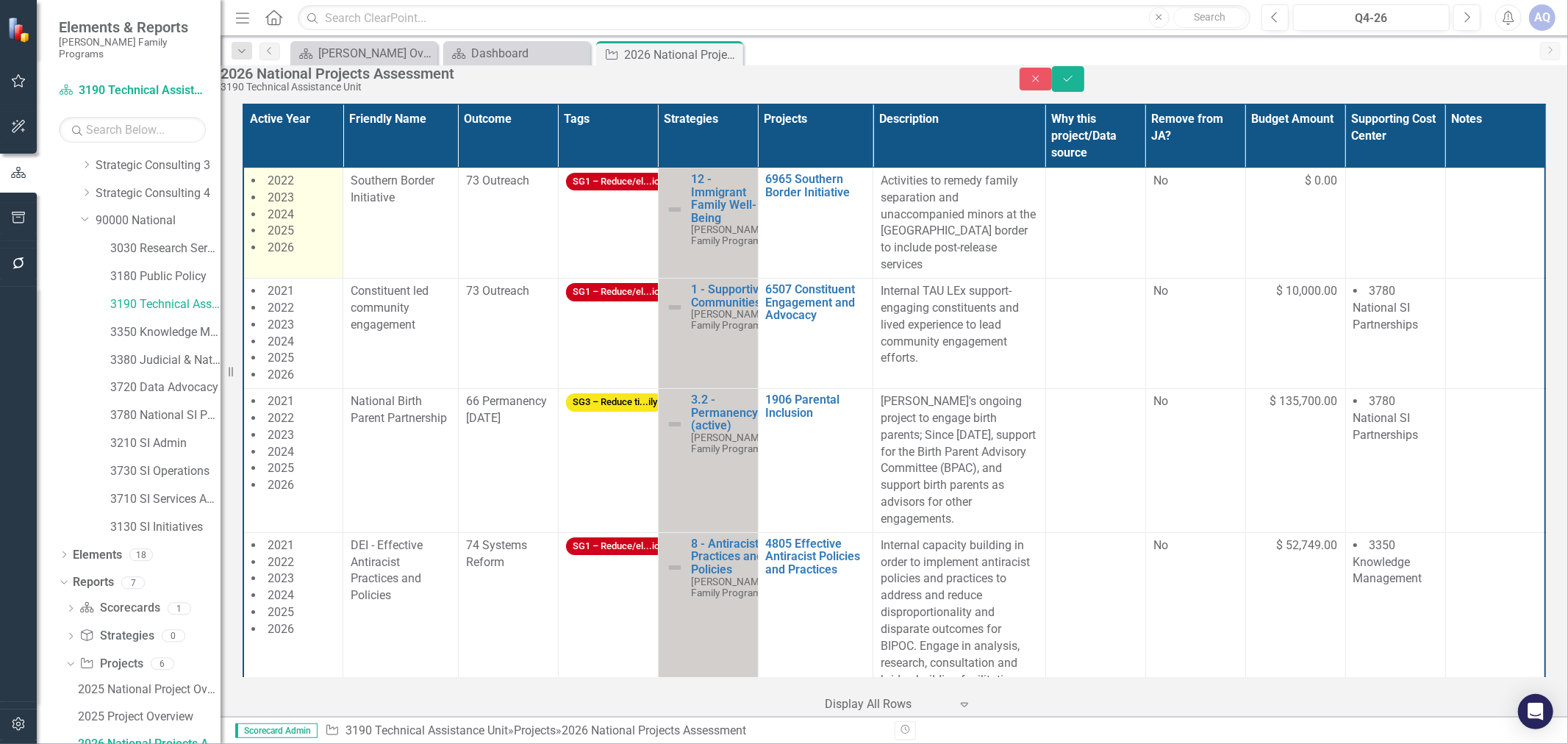
click at [304, 257] on li "2026" at bounding box center [294, 248] width 84 height 17
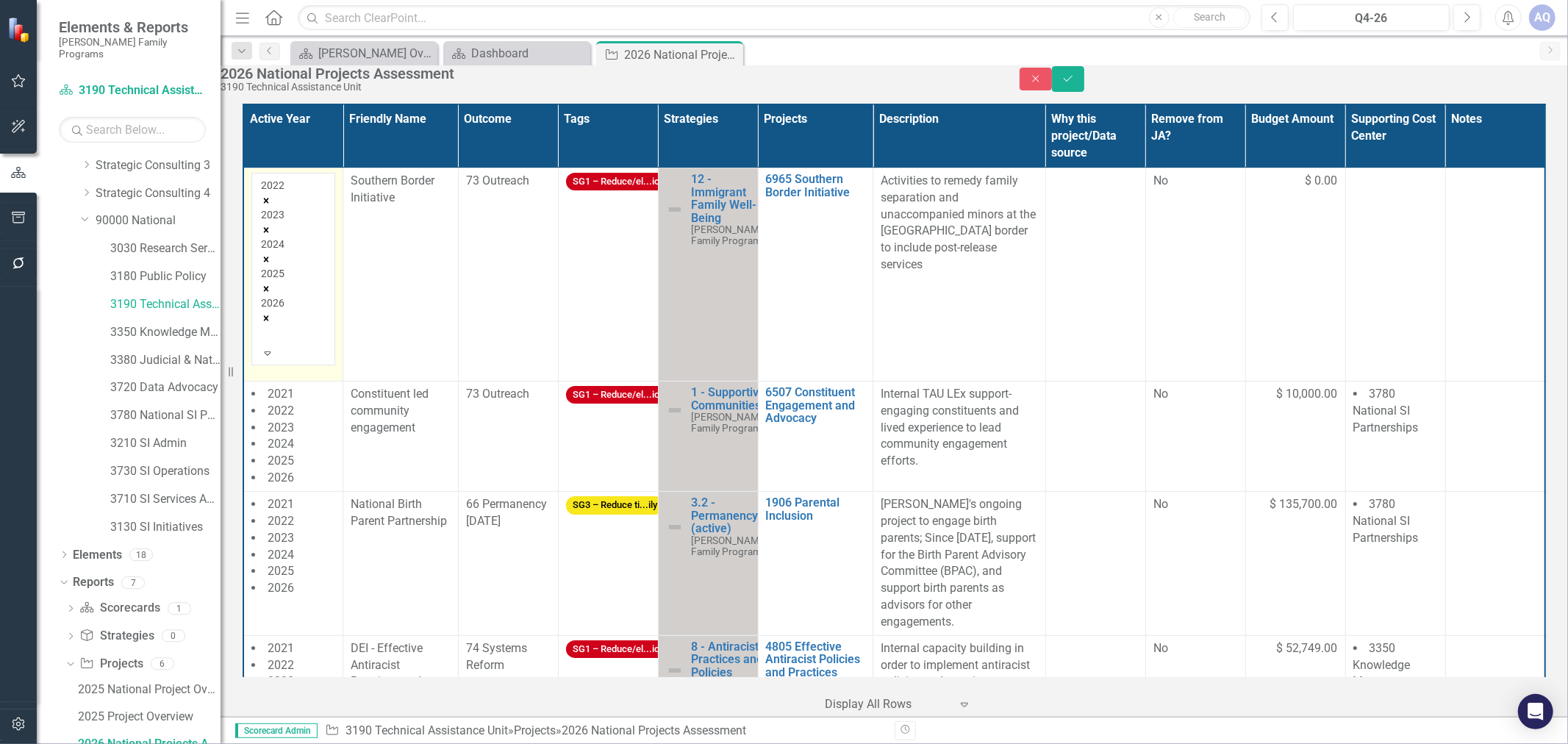
click at [272, 314] on icon "Remove 2026" at bounding box center [266, 319] width 10 height 10
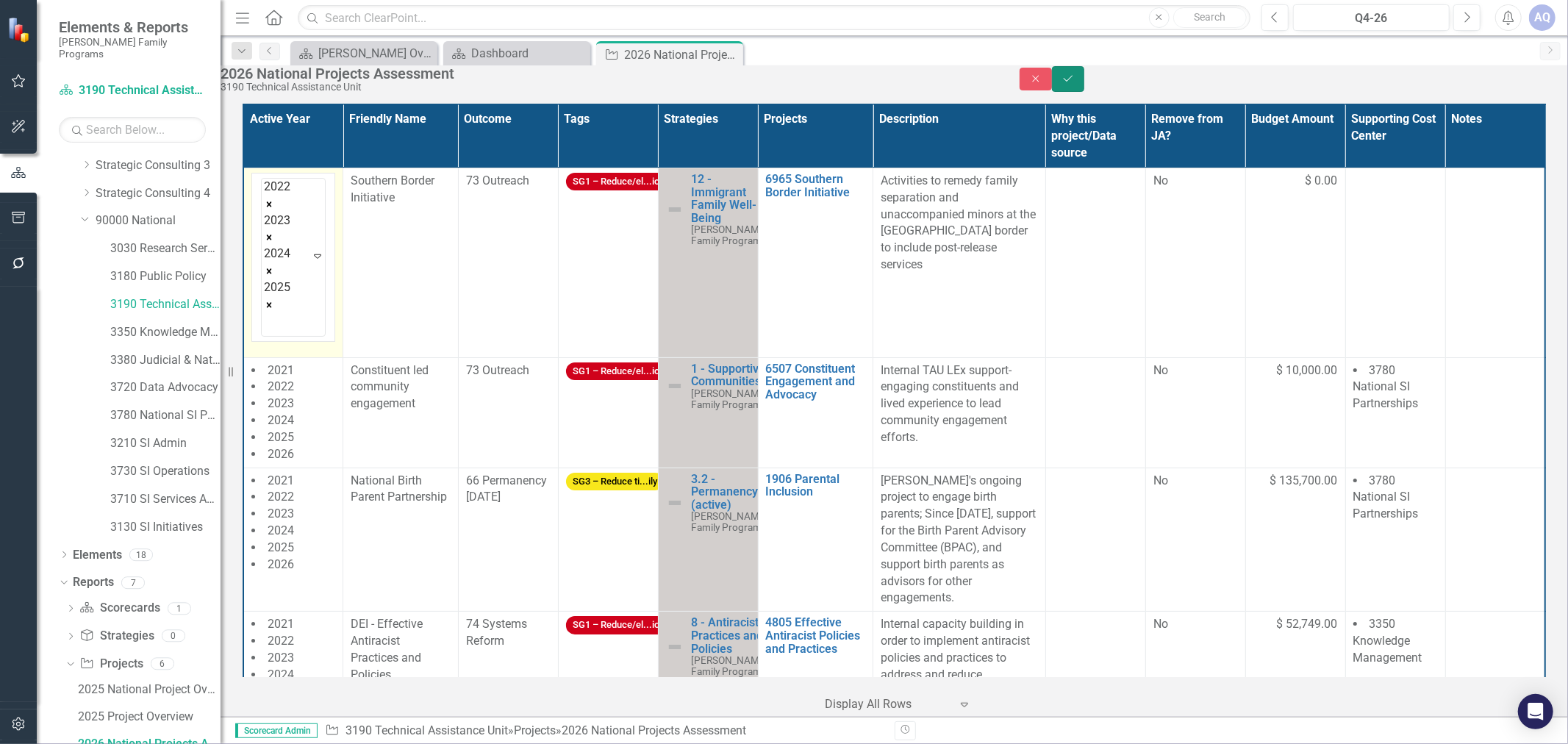
click at [1075, 83] on icon "Save" at bounding box center [1068, 79] width 13 height 10
